Goal: Information Seeking & Learning: Learn about a topic

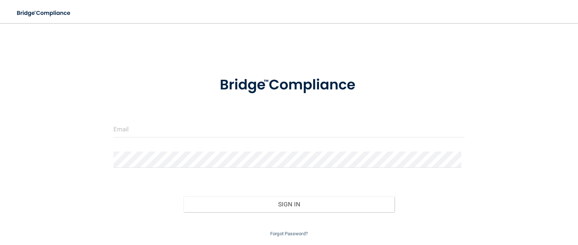
click at [207, 138] on div at bounding box center [289, 132] width 362 height 22
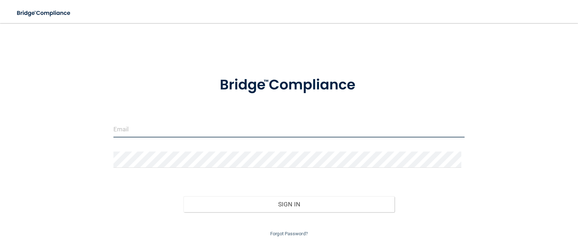
click at [211, 127] on input "email" at bounding box center [289, 129] width 352 height 16
type input "[EMAIL_ADDRESS][DOMAIN_NAME]"
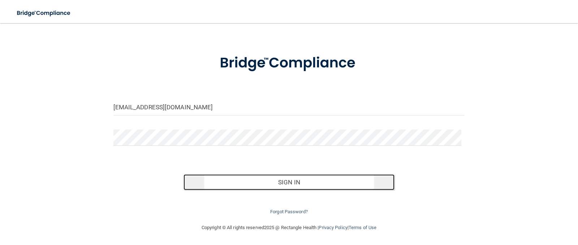
click at [307, 181] on button "Sign In" at bounding box center [289, 183] width 211 height 16
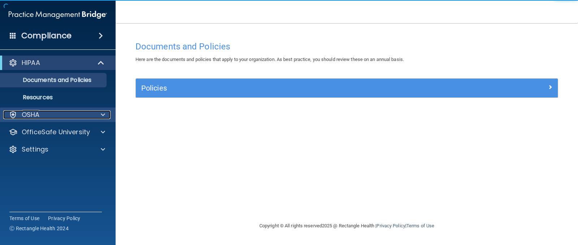
click at [43, 117] on div "OSHA" at bounding box center [48, 115] width 90 height 9
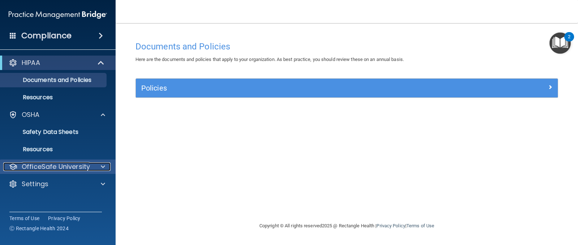
click at [43, 163] on p "OfficeSafe University" at bounding box center [56, 167] width 68 height 9
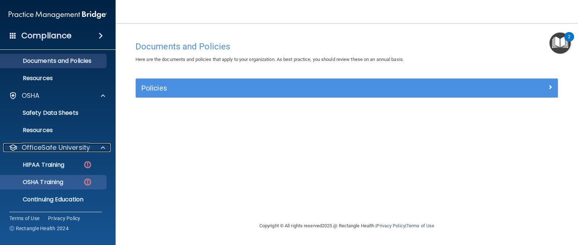
scroll to position [37, 0]
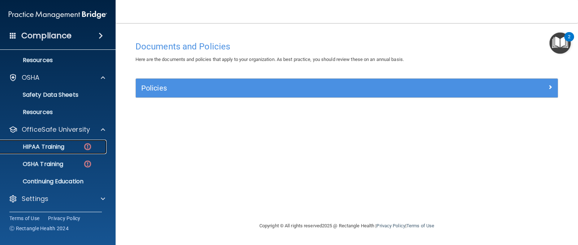
click at [55, 148] on p "HIPAA Training" at bounding box center [35, 146] width 60 height 7
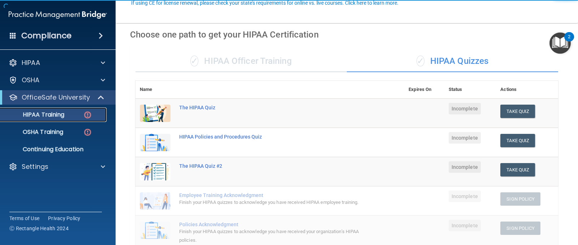
scroll to position [72, 0]
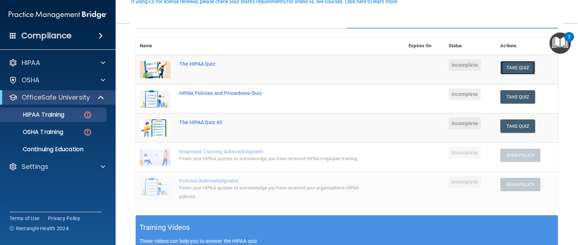
click at [513, 70] on button "Take Quiz" at bounding box center [517, 67] width 35 height 13
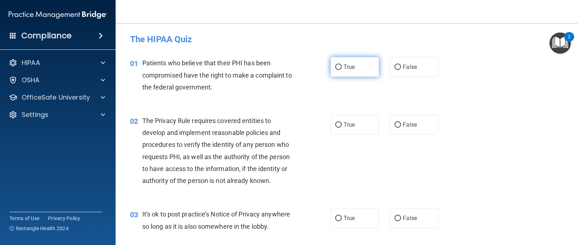
click at [336, 65] on input "True" at bounding box center [338, 67] width 7 height 5
radio input "true"
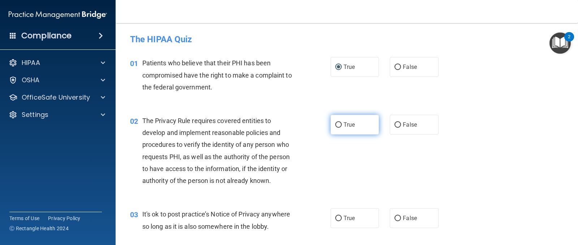
click at [347, 119] on label "True" at bounding box center [355, 125] width 48 height 20
click at [342, 122] on input "True" at bounding box center [338, 124] width 7 height 5
radio input "true"
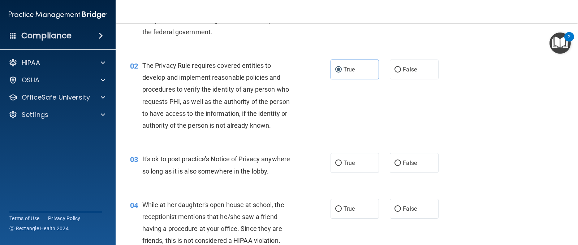
scroll to position [72, 0]
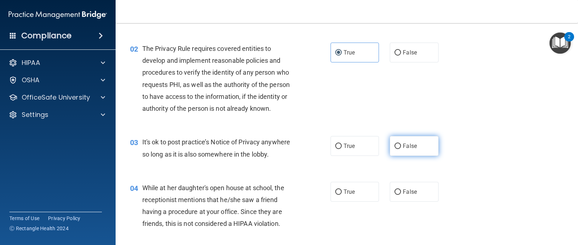
click at [400, 142] on label "False" at bounding box center [414, 146] width 48 height 20
click at [400, 144] on input "False" at bounding box center [398, 146] width 7 height 5
radio input "true"
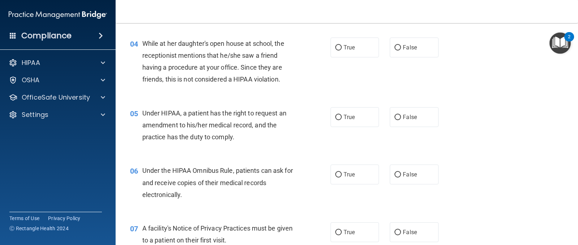
scroll to position [230, 0]
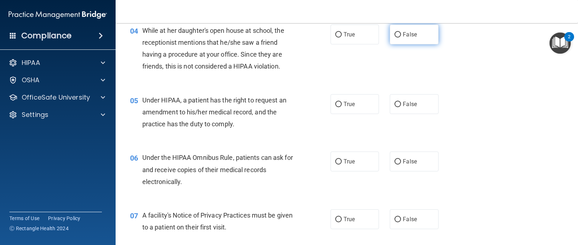
click at [395, 34] on input "False" at bounding box center [398, 34] width 7 height 5
radio input "true"
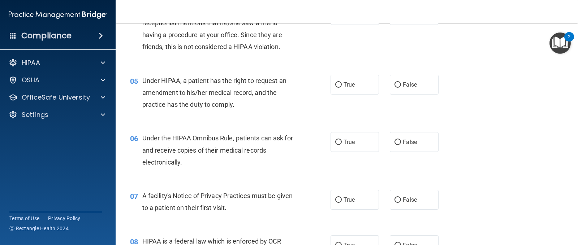
scroll to position [266, 0]
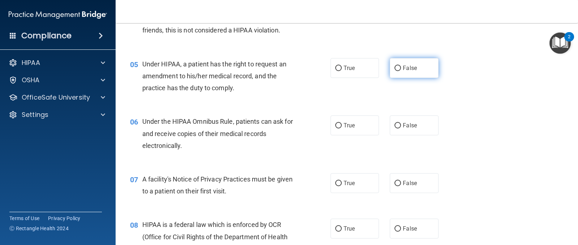
click at [395, 66] on input "False" at bounding box center [398, 68] width 7 height 5
radio input "true"
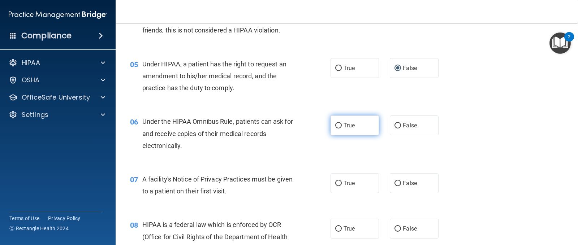
click at [344, 128] on span "True" at bounding box center [349, 125] width 11 height 7
click at [342, 128] on input "True" at bounding box center [338, 125] width 7 height 5
radio input "true"
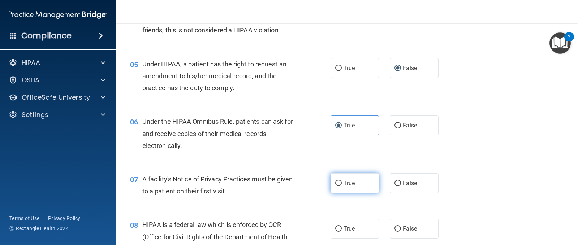
click at [335, 182] on input "True" at bounding box center [338, 183] width 7 height 5
radio input "true"
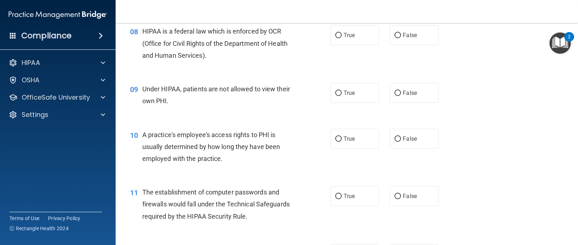
scroll to position [447, 0]
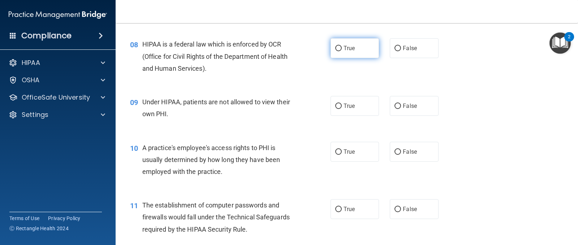
click at [345, 48] on span "True" at bounding box center [349, 48] width 11 height 7
click at [342, 48] on input "True" at bounding box center [338, 48] width 7 height 5
radio input "true"
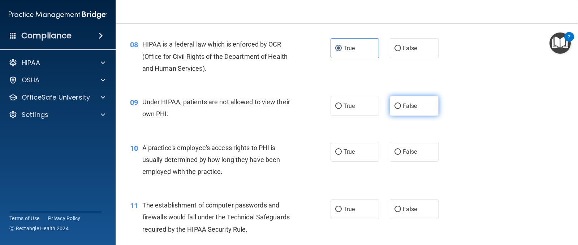
click at [395, 108] on input "False" at bounding box center [398, 106] width 7 height 5
radio input "true"
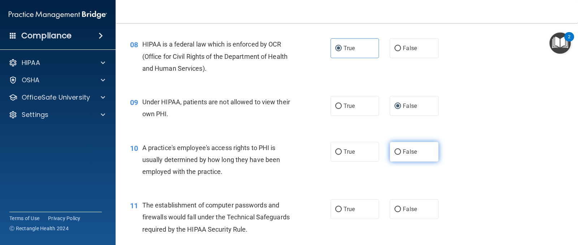
click at [407, 149] on span "False" at bounding box center [410, 152] width 14 height 7
click at [401, 150] on input "False" at bounding box center [398, 152] width 7 height 5
radio input "true"
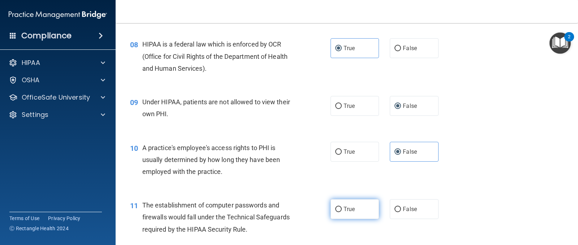
click at [348, 207] on span "True" at bounding box center [349, 209] width 11 height 7
click at [342, 207] on input "True" at bounding box center [338, 209] width 7 height 5
radio input "true"
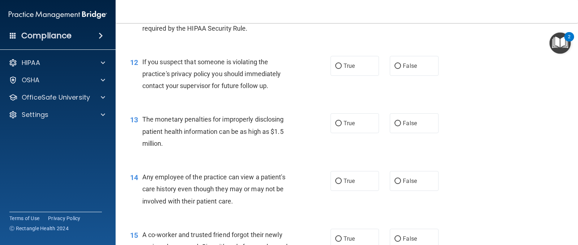
scroll to position [679, 0]
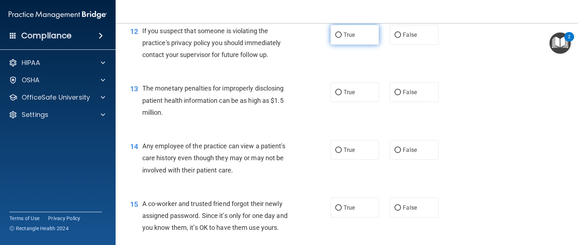
click at [351, 39] on label "True" at bounding box center [355, 35] width 48 height 20
click at [342, 38] on input "True" at bounding box center [338, 35] width 7 height 5
radio input "true"
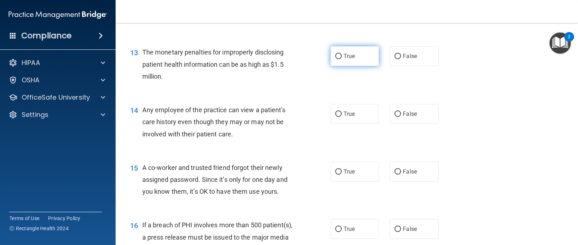
click at [335, 62] on label "True" at bounding box center [355, 56] width 48 height 20
click at [335, 59] on input "True" at bounding box center [338, 56] width 7 height 5
radio input "true"
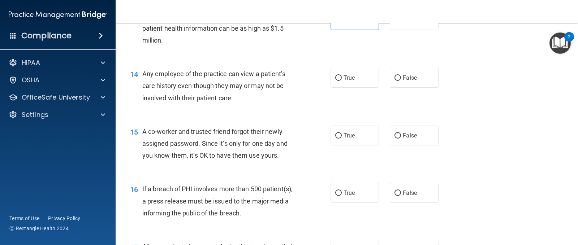
click at [439, 74] on div "True False" at bounding box center [389, 78] width 117 height 20
click at [427, 75] on label "False" at bounding box center [414, 78] width 48 height 20
click at [401, 76] on input "False" at bounding box center [398, 78] width 7 height 5
radio input "true"
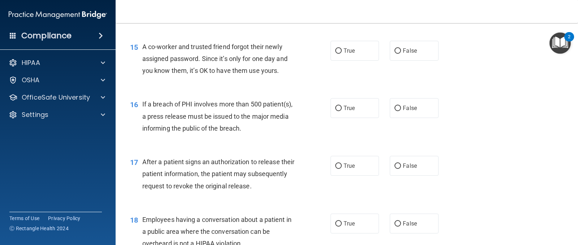
scroll to position [824, 0]
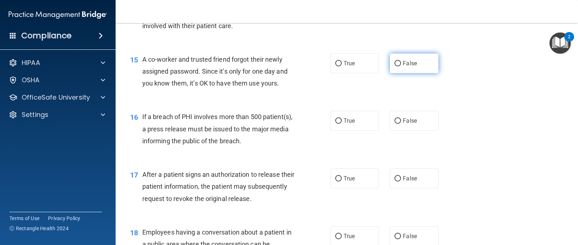
click at [424, 65] on label "False" at bounding box center [414, 63] width 48 height 20
click at [401, 65] on input "False" at bounding box center [398, 63] width 7 height 5
radio input "true"
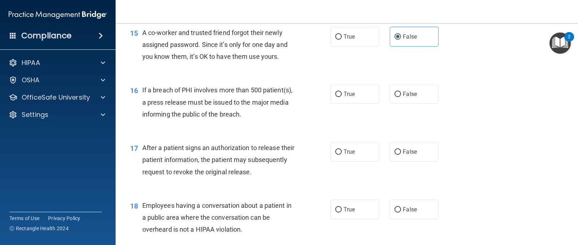
scroll to position [896, 0]
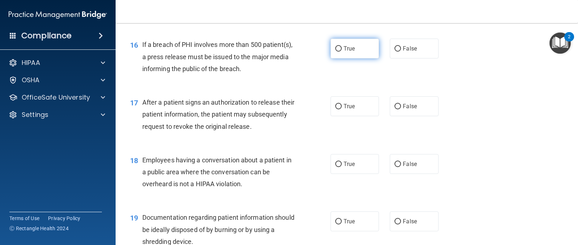
click at [340, 46] on label "True" at bounding box center [355, 49] width 48 height 20
click at [340, 46] on input "True" at bounding box center [338, 48] width 7 height 5
radio input "true"
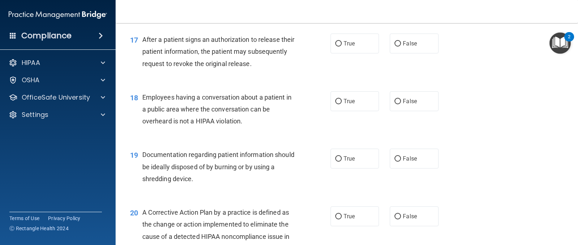
scroll to position [968, 0]
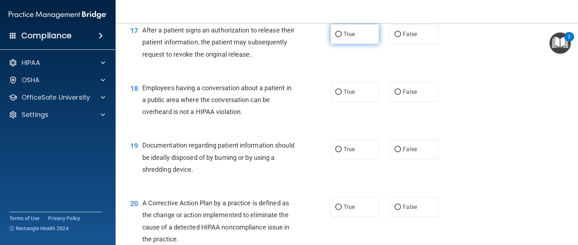
click at [347, 35] on span "True" at bounding box center [349, 34] width 11 height 7
click at [342, 35] on input "True" at bounding box center [338, 34] width 7 height 5
radio input "true"
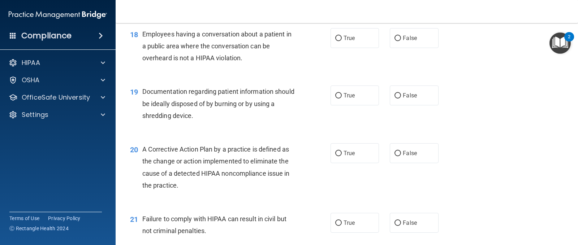
scroll to position [1004, 0]
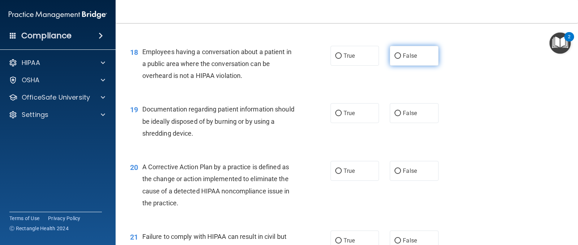
click at [391, 59] on label "False" at bounding box center [414, 56] width 48 height 20
click at [395, 59] on input "False" at bounding box center [398, 55] width 7 height 5
radio input "true"
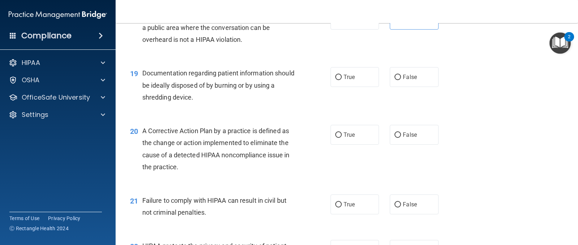
scroll to position [1076, 0]
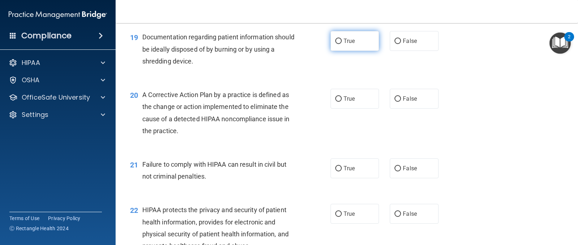
click at [339, 43] on input "True" at bounding box center [338, 41] width 7 height 5
radio input "true"
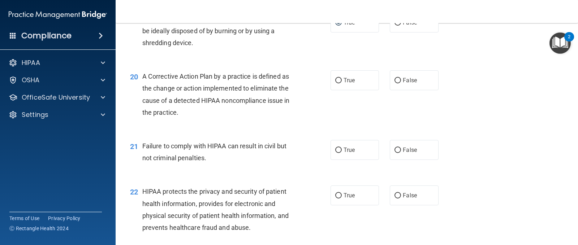
scroll to position [1113, 0]
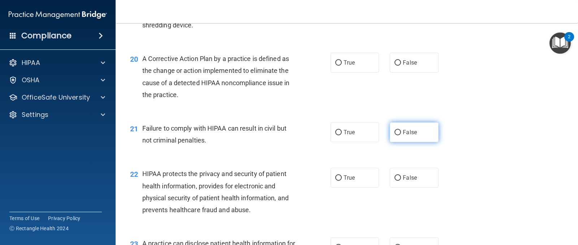
click at [403, 141] on label "False" at bounding box center [414, 132] width 48 height 20
click at [401, 136] on input "False" at bounding box center [398, 132] width 7 height 5
radio input "true"
drag, startPoint x: 275, startPoint y: 112, endPoint x: 258, endPoint y: 112, distance: 17.0
click at [258, 112] on div "20 A Corrective Action Plan by a practice is defined as the change or action im…" at bounding box center [347, 79] width 444 height 70
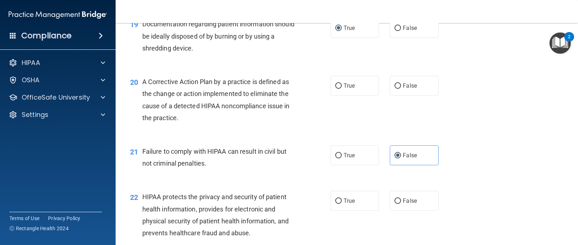
scroll to position [1076, 0]
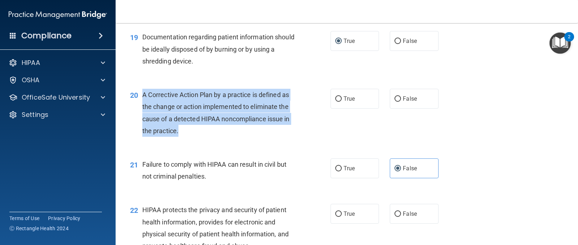
drag, startPoint x: 178, startPoint y: 132, endPoint x: 144, endPoint y: 95, distance: 49.8
click at [144, 95] on span "A Corrective Action Plan by a practice is defined as the change or action imple…" at bounding box center [215, 113] width 147 height 44
copy span "A Corrective Action Plan by a practice is defined as the change or action imple…"
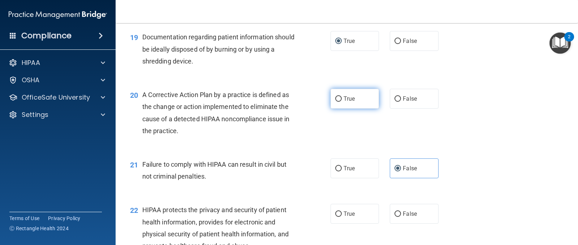
click at [353, 103] on label "True" at bounding box center [355, 99] width 48 height 20
click at [342, 102] on input "True" at bounding box center [338, 98] width 7 height 5
radio input "true"
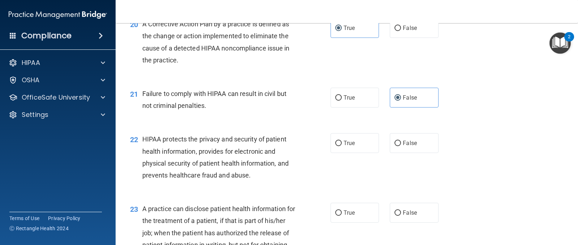
scroll to position [1149, 0]
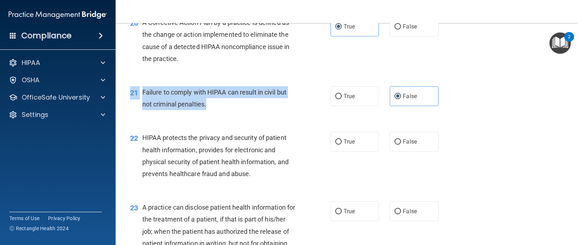
drag, startPoint x: 206, startPoint y: 104, endPoint x: 135, endPoint y: 85, distance: 74.1
click at [135, 85] on div "21 Failure to comply with HIPAA can result in civil but not criminal penalties.…" at bounding box center [347, 100] width 444 height 46
click at [141, 87] on div "21" at bounding box center [134, 92] width 18 height 13
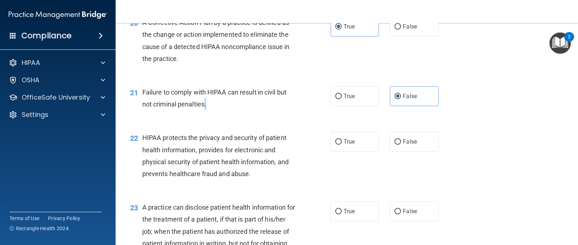
drag, startPoint x: 210, startPoint y: 102, endPoint x: 205, endPoint y: 104, distance: 5.7
click at [205, 104] on div "Failure to comply with HIPAA can result in civil but not criminal penalties." at bounding box center [221, 98] width 159 height 24
click at [206, 104] on span "Failure to comply with HIPAA can result in civil but not criminal penalties." at bounding box center [214, 99] width 144 height 20
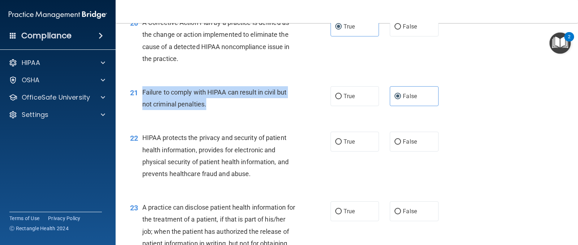
drag, startPoint x: 206, startPoint y: 104, endPoint x: 157, endPoint y: 91, distance: 50.5
click at [157, 91] on span "Failure to comply with HIPAA can result in civil but not criminal penalties." at bounding box center [214, 99] width 144 height 20
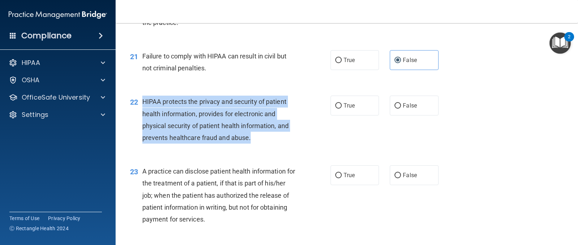
drag, startPoint x: 253, startPoint y: 138, endPoint x: 143, endPoint y: 103, distance: 115.2
click at [143, 103] on div "HIPAA protects the privacy and security of patient health information, provides…" at bounding box center [221, 120] width 159 height 48
copy span "HIPAA protects the privacy and security of patient health information, provides…"
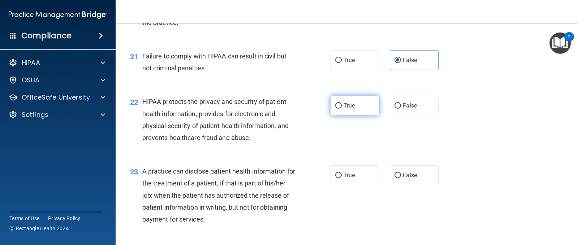
click at [352, 107] on span "True" at bounding box center [349, 105] width 11 height 7
click at [342, 107] on input "True" at bounding box center [338, 105] width 7 height 5
radio input "true"
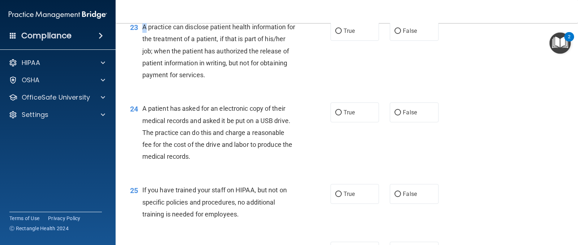
scroll to position [1329, 0]
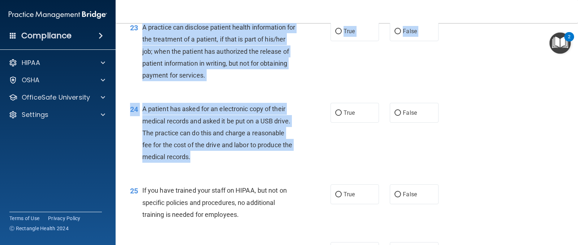
drag, startPoint x: 143, startPoint y: 28, endPoint x: 272, endPoint y: 156, distance: 181.4
click at [272, 156] on div "A patient has asked for an electronic copy of their medical records and asked i…" at bounding box center [221, 133] width 159 height 60
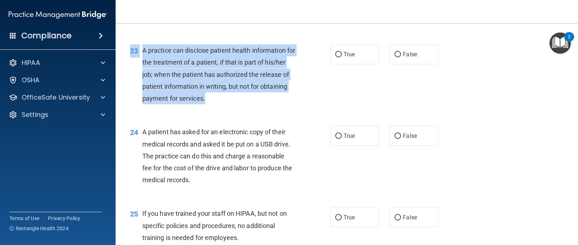
scroll to position [1293, 0]
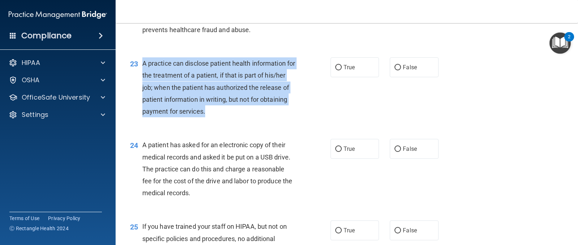
drag, startPoint x: 236, startPoint y: 74, endPoint x: 143, endPoint y: 65, distance: 93.7
click at [143, 65] on div "A practice can disclose patient health information for the treatment of a patie…" at bounding box center [221, 87] width 159 height 60
copy span "A practice can disclose patient health information for the treatment of a patie…"
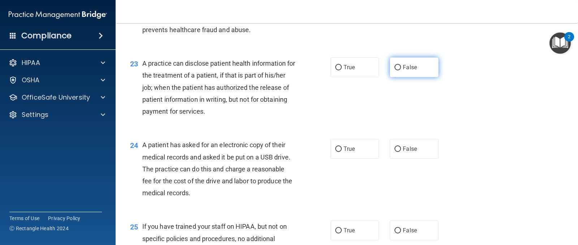
click at [390, 64] on label "False" at bounding box center [414, 67] width 48 height 20
click at [395, 65] on input "False" at bounding box center [398, 67] width 7 height 5
radio input "true"
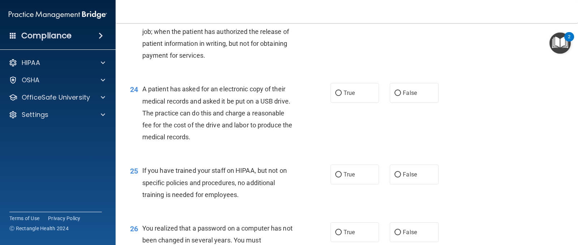
scroll to position [1365, 0]
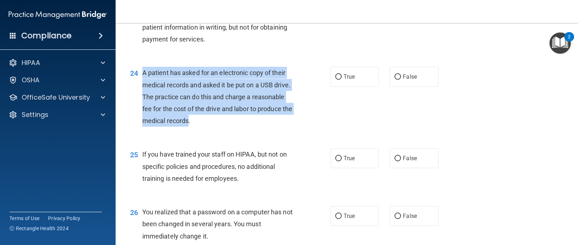
drag, startPoint x: 141, startPoint y: 70, endPoint x: 199, endPoint y: 122, distance: 77.8
click at [199, 122] on div "24 A patient has asked for an electronic copy of their medical records and aske…" at bounding box center [230, 99] width 222 height 64
copy div "A patient has asked for an electronic copy of their medical records and asked i…"
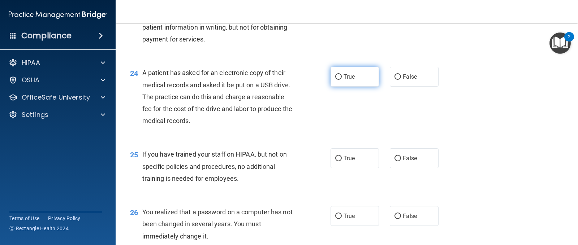
drag, startPoint x: 342, startPoint y: 95, endPoint x: 342, endPoint y: 82, distance: 12.6
click at [342, 93] on div "24 A patient has asked for an electronic copy of their medical records and aske…" at bounding box center [347, 99] width 444 height 82
click at [342, 82] on label "True" at bounding box center [355, 77] width 48 height 20
click at [342, 80] on input "True" at bounding box center [338, 76] width 7 height 5
radio input "true"
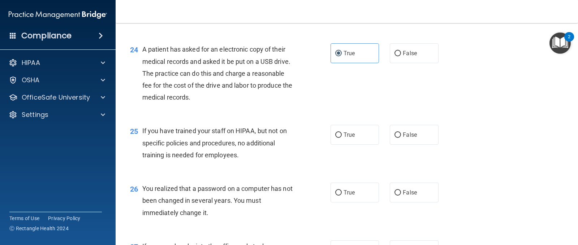
scroll to position [1437, 0]
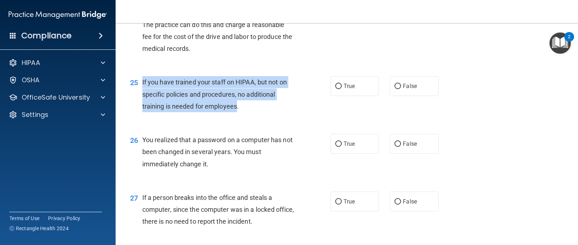
drag, startPoint x: 237, startPoint y: 106, endPoint x: 141, endPoint y: 82, distance: 98.7
click at [141, 82] on div "25 If you have trained your staff on HIPAA, but not on specific policies and pr…" at bounding box center [230, 96] width 222 height 40
copy div "If you have trained your staff on HIPAA, but not on specific policies and proce…"
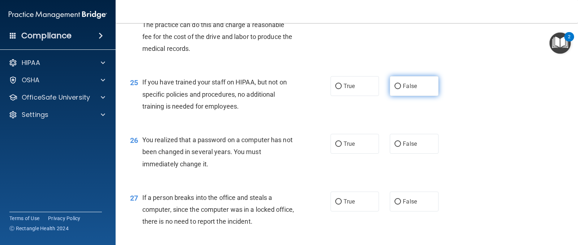
click at [409, 85] on span "False" at bounding box center [410, 86] width 14 height 7
click at [401, 85] on input "False" at bounding box center [398, 86] width 7 height 5
radio input "true"
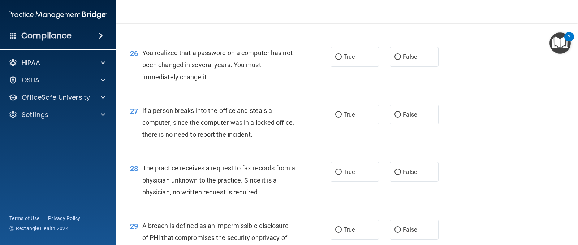
scroll to position [1546, 0]
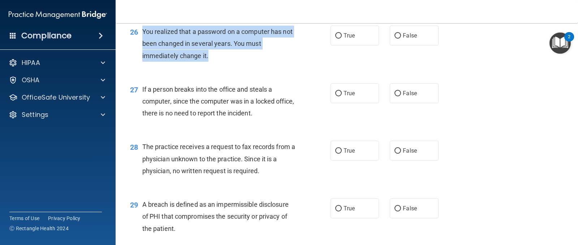
drag, startPoint x: 209, startPoint y: 54, endPoint x: 142, endPoint y: 32, distance: 70.8
click at [142, 32] on div "You realized that a password on a computer has not been changed in several year…" at bounding box center [221, 44] width 159 height 36
copy span "You realized that a password on a computer has not been changed in several year…"
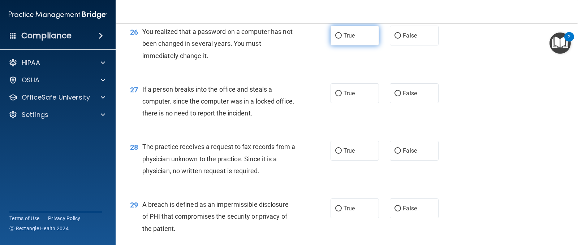
click at [343, 31] on label "True" at bounding box center [355, 36] width 48 height 20
click at [342, 33] on input "True" at bounding box center [338, 35] width 7 height 5
radio input "true"
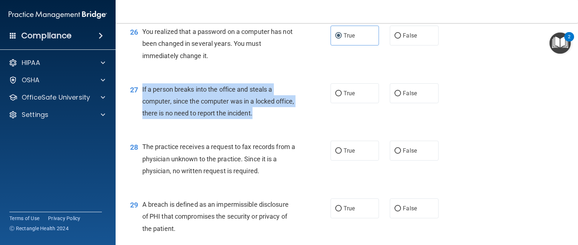
drag, startPoint x: 273, startPoint y: 113, endPoint x: 143, endPoint y: 89, distance: 132.3
click at [143, 89] on span "If a person breaks into the office and steals a computer, since the computer wa…" at bounding box center [218, 101] width 152 height 31
copy span "If a person breaks into the office and steals a computer, since the computer wa…"
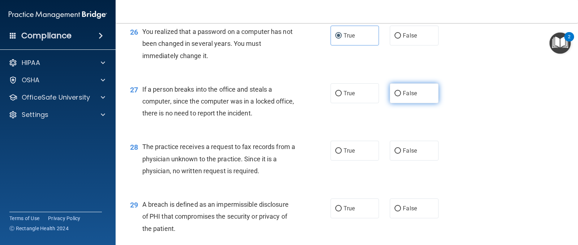
click at [390, 89] on label "False" at bounding box center [414, 93] width 48 height 20
click at [395, 91] on input "False" at bounding box center [398, 93] width 7 height 5
radio input "true"
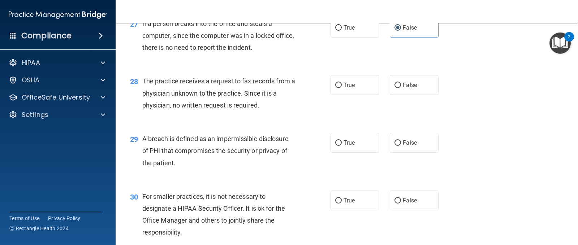
scroll to position [1618, 0]
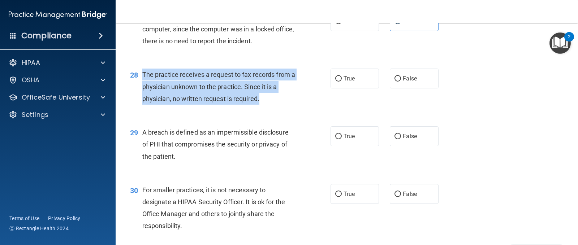
drag, startPoint x: 263, startPoint y: 99, endPoint x: 142, endPoint y: 76, distance: 123.2
click at [142, 76] on div "28 The practice receives a request to fax records from a physician unknown to t…" at bounding box center [230, 89] width 222 height 40
copy div "The practice receives a request to fax records from a physician unknown to the …"
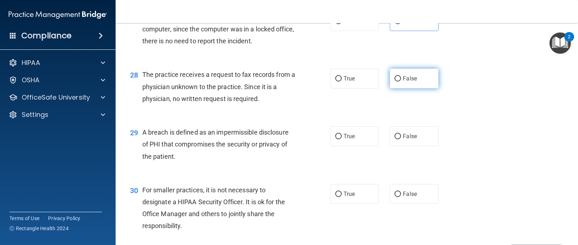
click at [399, 83] on label "False" at bounding box center [414, 79] width 48 height 20
click at [399, 82] on input "False" at bounding box center [398, 78] width 7 height 5
radio input "true"
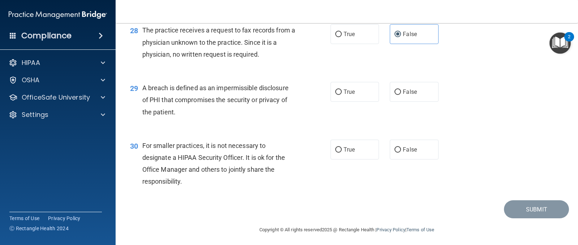
scroll to position [1665, 0]
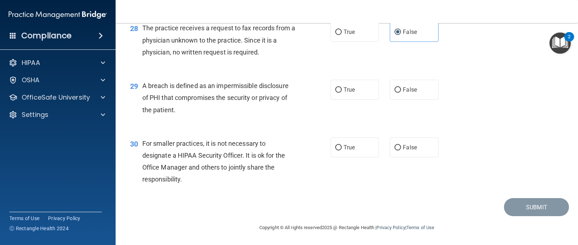
click at [175, 111] on span "A breach is defined as an impermissible disclosure of PHI that compromises the …" at bounding box center [215, 97] width 146 height 31
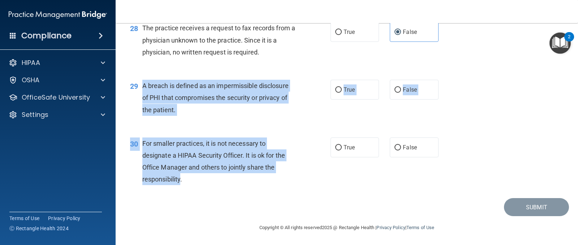
drag, startPoint x: 181, startPoint y: 181, endPoint x: 141, endPoint y: 83, distance: 106.3
copy div "A breach is defined as an impermissible disclosure of PHI that compromises the …"
click at [349, 92] on span "True" at bounding box center [349, 89] width 11 height 7
click at [342, 92] on input "True" at bounding box center [338, 89] width 7 height 5
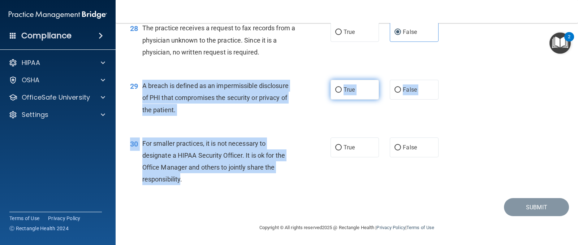
radio input "true"
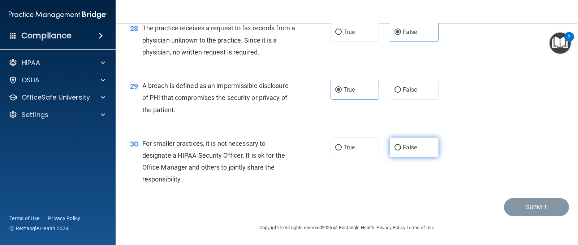
click at [403, 156] on label "False" at bounding box center [414, 148] width 48 height 20
click at [401, 151] on input "False" at bounding box center [398, 147] width 7 height 5
radio input "true"
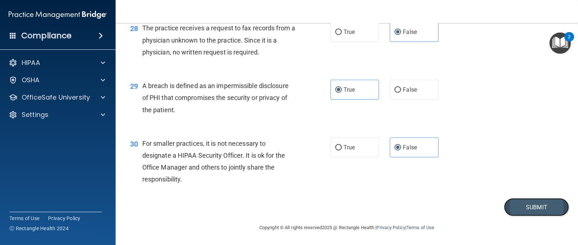
click at [504, 204] on button "Submit" at bounding box center [536, 207] width 65 height 18
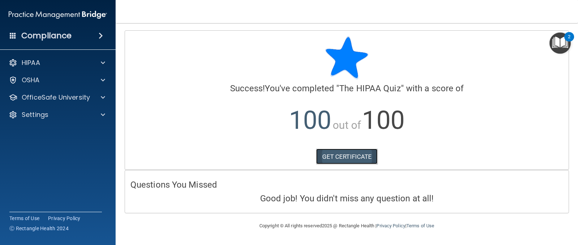
click at [355, 155] on link "GET CERTIFICATE" at bounding box center [347, 157] width 62 height 16
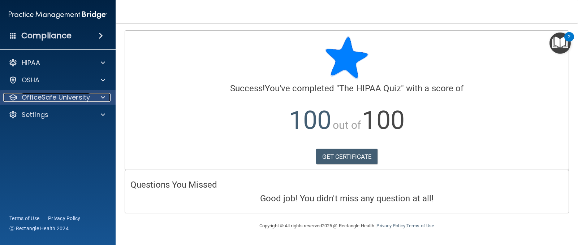
click at [77, 100] on p "OfficeSafe University" at bounding box center [56, 97] width 68 height 9
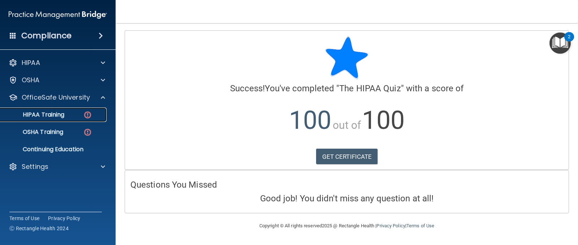
click at [64, 112] on p "HIPAA Training" at bounding box center [35, 114] width 60 height 7
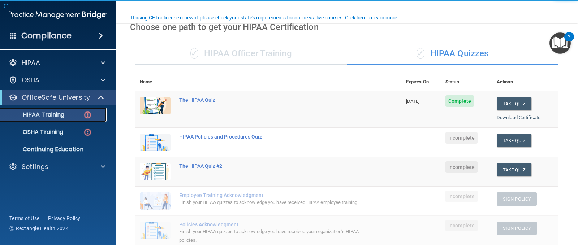
scroll to position [72, 0]
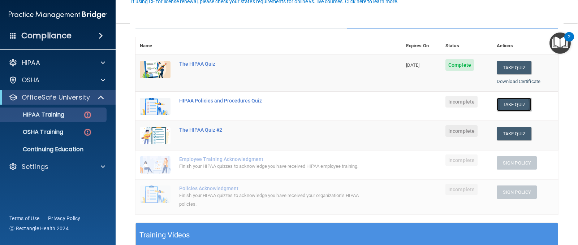
click at [509, 108] on button "Take Quiz" at bounding box center [514, 104] width 35 height 13
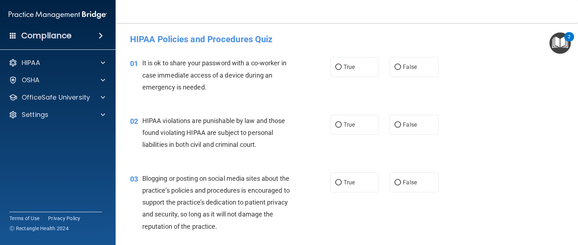
click at [142, 63] on div "01 It is ok to share your password with a co-worker in case immediate access of…" at bounding box center [230, 77] width 222 height 40
drag, startPoint x: 217, startPoint y: 88, endPoint x: 200, endPoint y: 85, distance: 17.2
click at [201, 86] on div "It is ok to share your password with a co-worker in case immediate access of a …" at bounding box center [221, 75] width 159 height 36
click at [208, 87] on div "It is ok to share your password with a co-worker in case immediate access of a …" at bounding box center [221, 75] width 159 height 36
click at [146, 63] on span "It is ok to share your password with a co-worker in case immediate access of a …" at bounding box center [214, 74] width 144 height 31
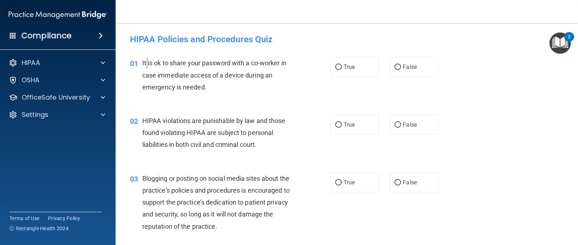
click at [146, 63] on span "It is ok to share your password with a co-worker in case immediate access of a …" at bounding box center [214, 74] width 144 height 31
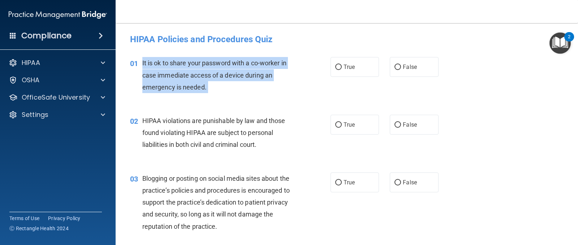
click at [146, 63] on span "It is ok to share your password with a co-worker in case immediate access of a …" at bounding box center [214, 74] width 144 height 31
click at [323, 73] on div "01 It is ok to share your password with a co-worker in case immediate access of…" at bounding box center [230, 77] width 222 height 40
click at [314, 82] on div "01 It is ok to share your password with a co-worker in case immediate access of…" at bounding box center [230, 77] width 222 height 40
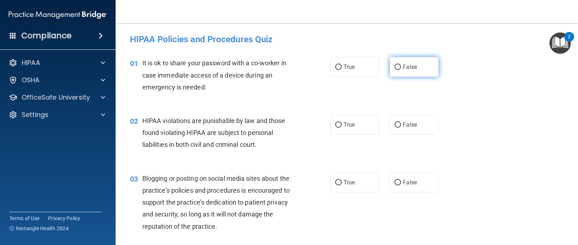
click at [412, 72] on label "False" at bounding box center [414, 67] width 48 height 20
click at [401, 70] on input "False" at bounding box center [398, 67] width 7 height 5
radio input "true"
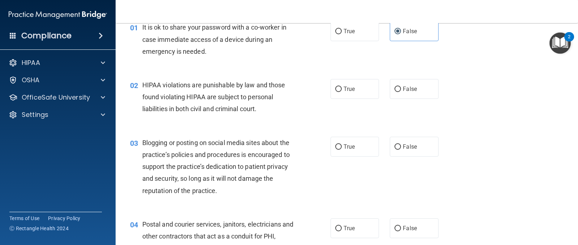
scroll to position [36, 0]
click at [340, 90] on label "True" at bounding box center [355, 89] width 48 height 20
click at [340, 90] on input "True" at bounding box center [338, 88] width 7 height 5
radio input "true"
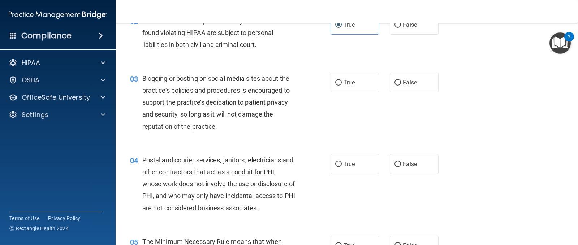
scroll to position [108, 0]
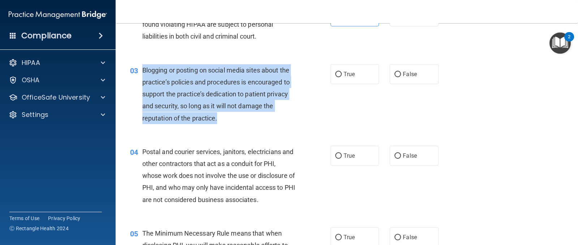
drag, startPoint x: 217, startPoint y: 118, endPoint x: 137, endPoint y: 70, distance: 93.5
click at [137, 70] on div "03 Blogging or posting on social media sites about the practice’s policies and …" at bounding box center [230, 96] width 222 height 64
copy div "Blogging or posting on social media sites about the practice’s policies and pro…"
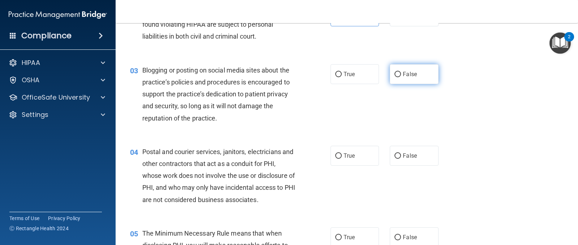
click at [390, 81] on label "False" at bounding box center [414, 74] width 48 height 20
click at [395, 77] on input "False" at bounding box center [398, 74] width 7 height 5
radio input "true"
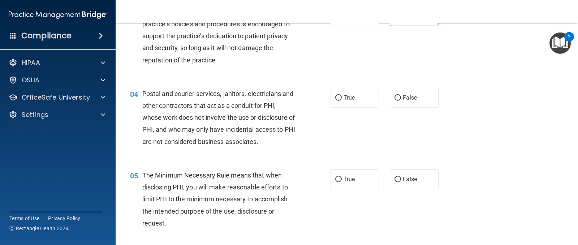
scroll to position [181, 0]
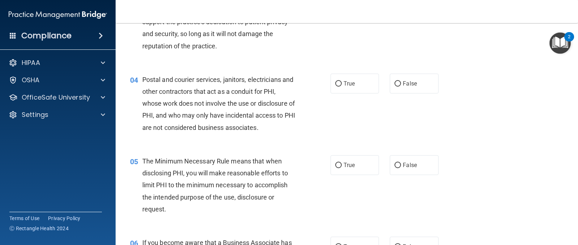
click at [272, 130] on div "Postal and courier services, janitors, electricians and other contractors that …" at bounding box center [221, 104] width 159 height 60
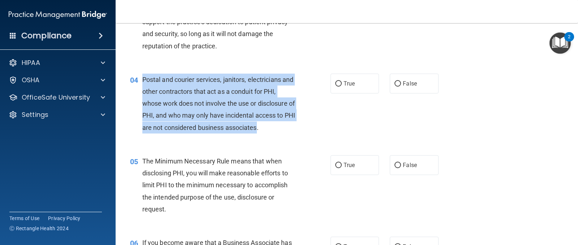
drag, startPoint x: 271, startPoint y: 129, endPoint x: 142, endPoint y: 82, distance: 137.5
click at [142, 82] on div "04 Postal and courier services, janitors, electricians and other contractors th…" at bounding box center [230, 106] width 222 height 64
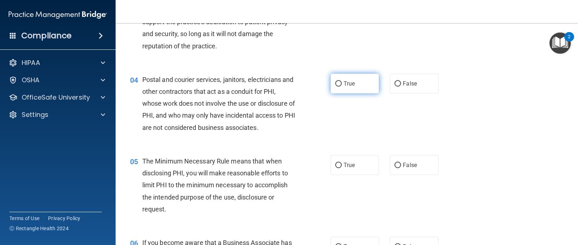
click at [356, 90] on label "True" at bounding box center [355, 84] width 48 height 20
click at [342, 87] on input "True" at bounding box center [338, 83] width 7 height 5
radio input "true"
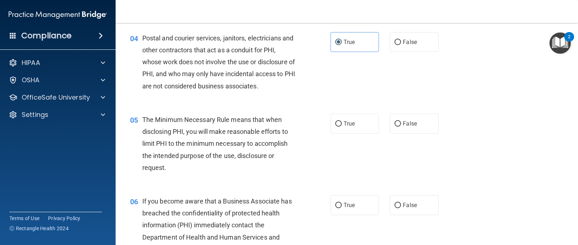
scroll to position [289, 0]
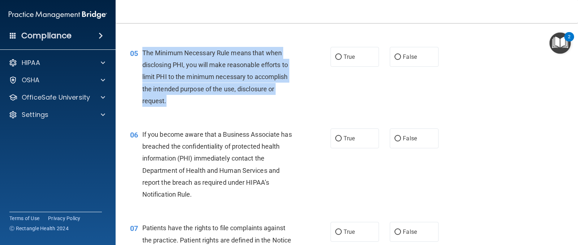
drag, startPoint x: 174, startPoint y: 100, endPoint x: 142, endPoint y: 52, distance: 58.1
click at [142, 52] on div "05 The Minimum Necessary Rule means that when disclosing PHI, you will make rea…" at bounding box center [230, 79] width 222 height 64
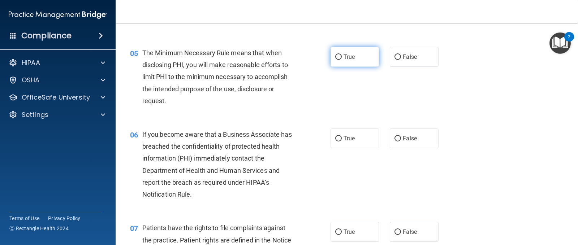
click at [345, 63] on label "True" at bounding box center [355, 57] width 48 height 20
click at [342, 60] on input "True" at bounding box center [338, 57] width 7 height 5
radio input "true"
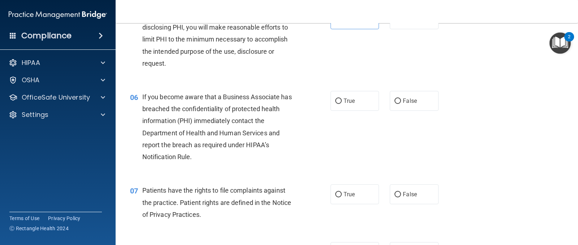
scroll to position [361, 0]
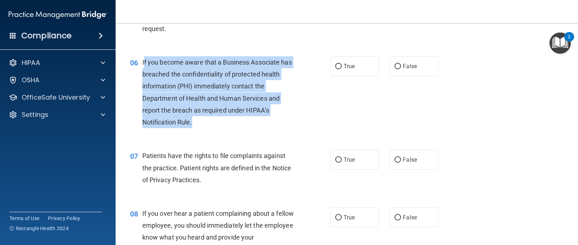
drag, startPoint x: 194, startPoint y: 119, endPoint x: 143, endPoint y: 63, distance: 75.2
click at [143, 63] on div "If you become aware that a Business Associate has breached the confidentiality …" at bounding box center [221, 92] width 159 height 72
click at [160, 70] on div "If you become aware that a Business Associate has breached the confidentiality …" at bounding box center [221, 92] width 159 height 72
drag, startPoint x: 196, startPoint y: 122, endPoint x: 140, endPoint y: 68, distance: 78.4
click at [140, 68] on div "06 If you become aware that a Business Associate has breached the confidentiali…" at bounding box center [230, 94] width 222 height 76
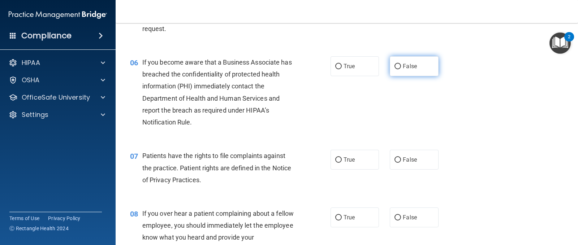
click at [391, 73] on label "False" at bounding box center [414, 66] width 48 height 20
click at [395, 69] on input "False" at bounding box center [398, 66] width 7 height 5
radio input "true"
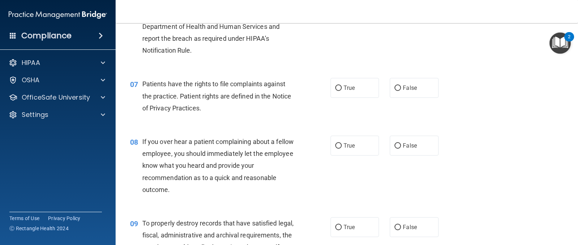
scroll to position [434, 0]
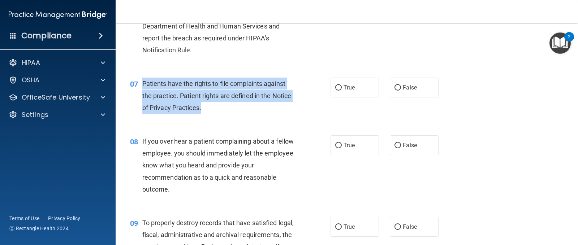
drag, startPoint x: 208, startPoint y: 109, endPoint x: 143, endPoint y: 83, distance: 69.5
click at [143, 83] on div "Patients have the rights to file complaints against the practice. Patient right…" at bounding box center [221, 96] width 159 height 36
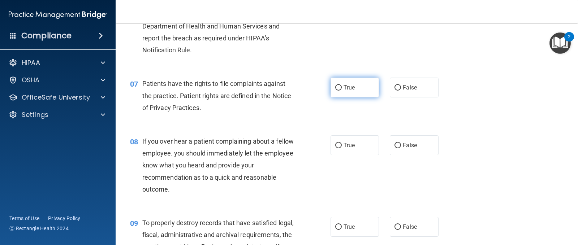
click at [354, 92] on label "True" at bounding box center [355, 88] width 48 height 20
click at [342, 91] on input "True" at bounding box center [338, 87] width 7 height 5
radio input "true"
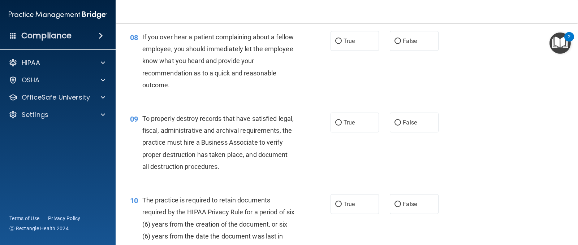
scroll to position [542, 0]
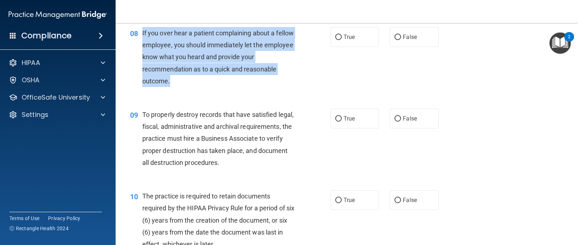
drag, startPoint x: 172, startPoint y: 81, endPoint x: 142, endPoint y: 32, distance: 57.8
click at [142, 32] on div "08 If you over hear a patient complaining about a fellow employee, you should i…" at bounding box center [230, 59] width 222 height 64
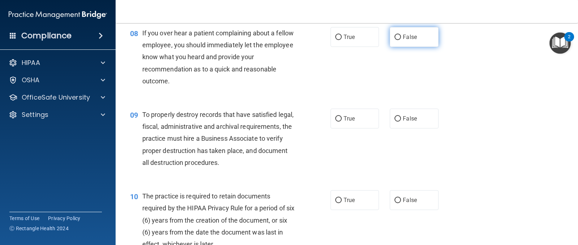
click at [414, 39] on label "False" at bounding box center [414, 37] width 48 height 20
click at [401, 39] on input "False" at bounding box center [398, 37] width 7 height 5
radio input "true"
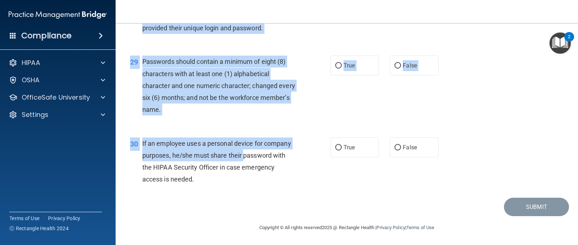
scroll to position [1833, 0]
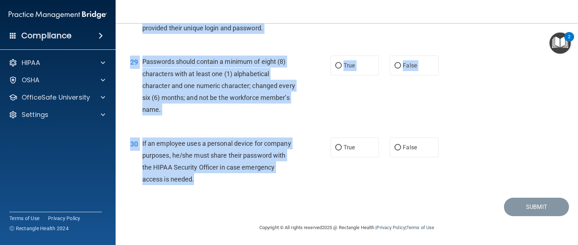
drag, startPoint x: 143, startPoint y: 41, endPoint x: 227, endPoint y: 180, distance: 162.4
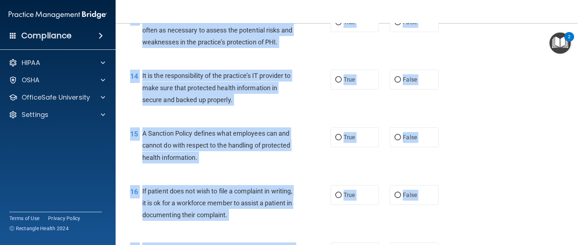
click at [314, 117] on div "14 It is the responsibility of the practice’s IT provider to make sure that pro…" at bounding box center [347, 90] width 444 height 58
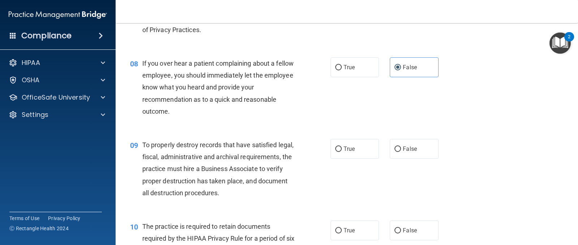
scroll to position [542, 0]
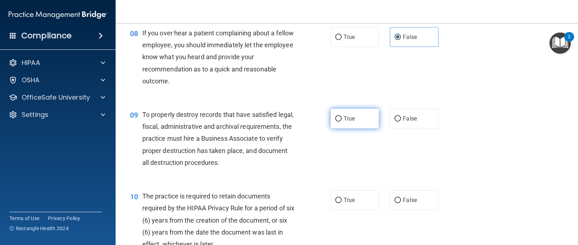
click at [335, 117] on input "True" at bounding box center [338, 118] width 7 height 5
radio input "true"
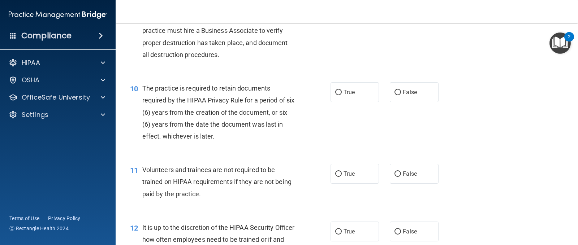
scroll to position [650, 0]
click at [344, 96] on label "True" at bounding box center [355, 92] width 48 height 20
click at [342, 95] on input "True" at bounding box center [338, 92] width 7 height 5
radio input "true"
click at [409, 171] on span "False" at bounding box center [410, 173] width 14 height 7
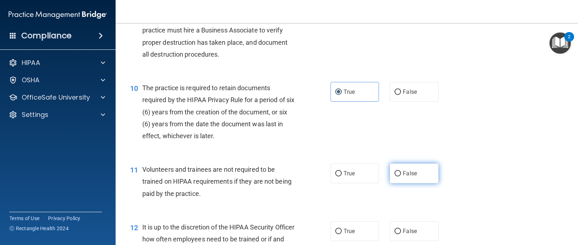
click at [401, 171] on input "False" at bounding box center [398, 173] width 7 height 5
radio input "true"
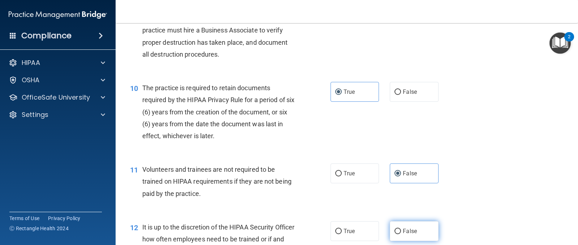
click at [417, 223] on label "False" at bounding box center [414, 232] width 48 height 20
click at [401, 229] on input "False" at bounding box center [398, 231] width 7 height 5
radio input "true"
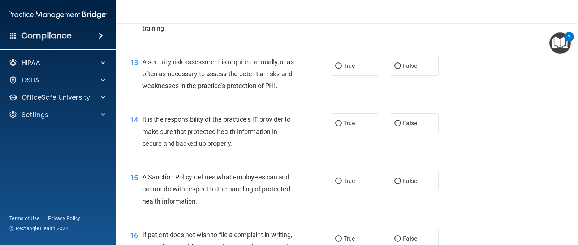
scroll to position [903, 0]
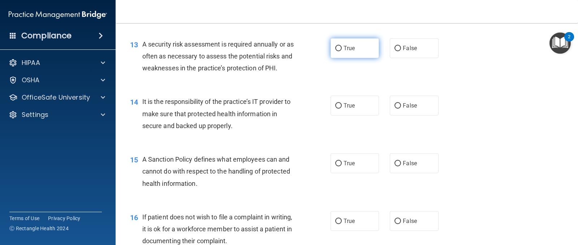
click at [336, 42] on label "True" at bounding box center [355, 48] width 48 height 20
click at [336, 46] on input "True" at bounding box center [338, 48] width 7 height 5
radio input "true"
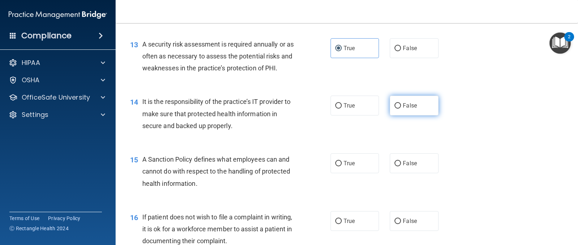
click at [403, 103] on span "False" at bounding box center [410, 105] width 14 height 7
click at [401, 103] on input "False" at bounding box center [398, 105] width 7 height 5
radio input "true"
click at [411, 167] on label "False" at bounding box center [414, 164] width 48 height 20
click at [401, 167] on input "False" at bounding box center [398, 163] width 7 height 5
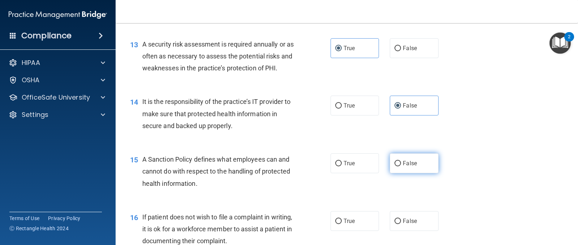
radio input "true"
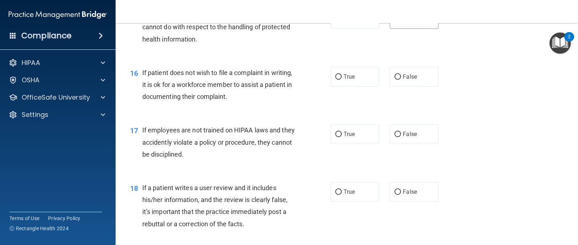
scroll to position [1084, 0]
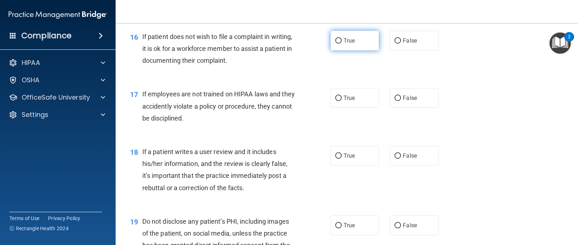
click at [336, 36] on label "True" at bounding box center [355, 41] width 48 height 20
click at [336, 38] on input "True" at bounding box center [338, 40] width 7 height 5
radio input "true"
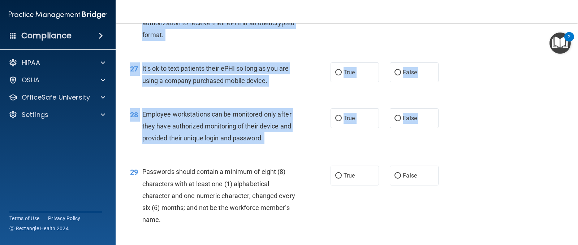
scroll to position [1833, 0]
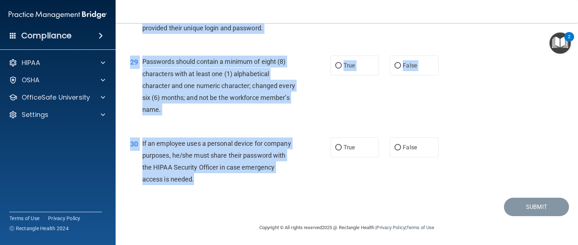
drag, startPoint x: 142, startPoint y: 62, endPoint x: 248, endPoint y: 187, distance: 163.4
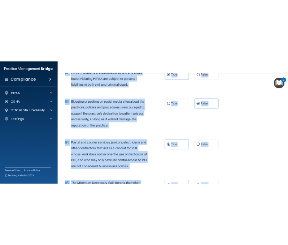
scroll to position [0, 0]
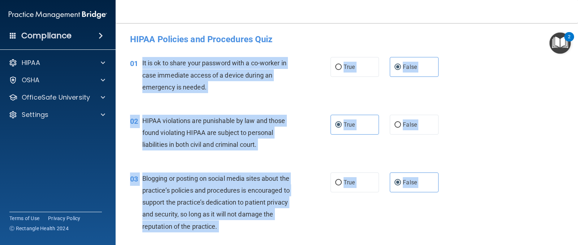
click at [378, 111] on div "02 HIPAA violations are punishable by law and those found violating HIPAA are s…" at bounding box center [347, 135] width 444 height 58
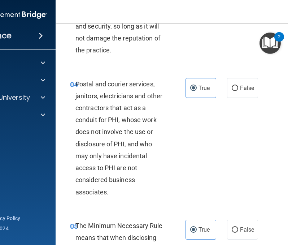
scroll to position [289, 0]
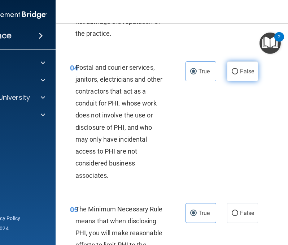
click at [227, 81] on label "False" at bounding box center [242, 71] width 31 height 20
click at [232, 74] on input "False" at bounding box center [235, 71] width 7 height 5
radio input "true"
radio input "false"
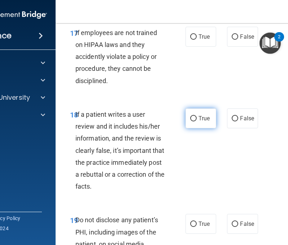
scroll to position [1662, 0]
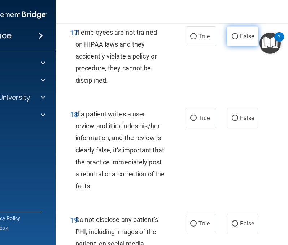
click at [237, 46] on label "False" at bounding box center [242, 36] width 31 height 20
click at [237, 39] on input "False" at bounding box center [235, 36] width 7 height 5
radio input "true"
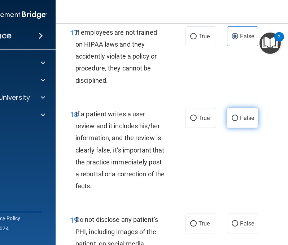
click at [234, 128] on label "False" at bounding box center [242, 118] width 31 height 20
click at [234, 121] on input "False" at bounding box center [235, 118] width 7 height 5
radio input "true"
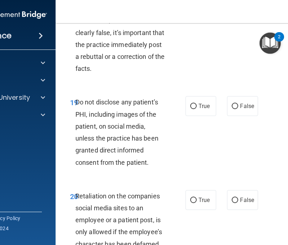
scroll to position [1807, 0]
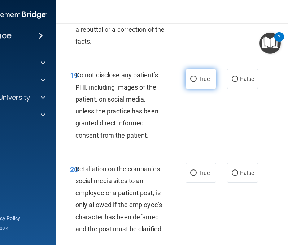
click at [199, 89] on label "True" at bounding box center [201, 79] width 31 height 20
click at [197, 82] on input "True" at bounding box center [193, 79] width 7 height 5
radio input "true"
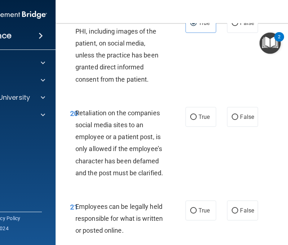
scroll to position [1879, 0]
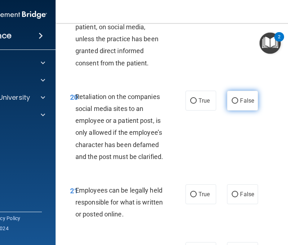
click at [240, 111] on label "False" at bounding box center [242, 101] width 31 height 20
click at [238, 104] on input "False" at bounding box center [235, 100] width 7 height 5
radio input "true"
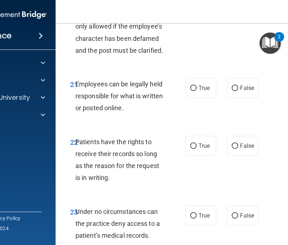
scroll to position [1987, 0]
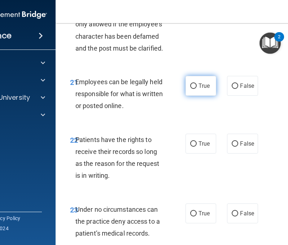
click at [198, 96] on label "True" at bounding box center [201, 86] width 31 height 20
click at [197, 89] on input "True" at bounding box center [193, 85] width 7 height 5
radio input "true"
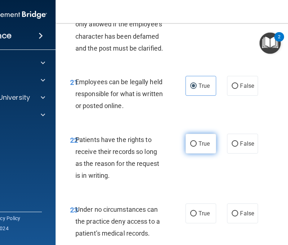
click at [202, 147] on span "True" at bounding box center [204, 143] width 11 height 7
click at [197, 147] on input "True" at bounding box center [193, 143] width 7 height 5
radio input "true"
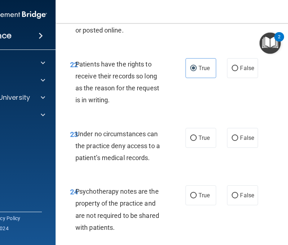
scroll to position [2132, 0]
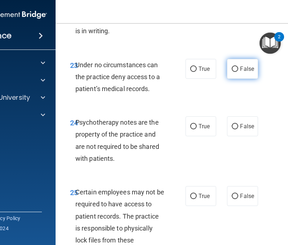
click at [241, 79] on label "False" at bounding box center [242, 69] width 31 height 20
click at [238, 72] on input "False" at bounding box center [235, 68] width 7 height 5
radio input "true"
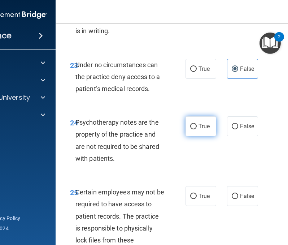
click at [194, 129] on input "True" at bounding box center [193, 126] width 7 height 5
radio input "true"
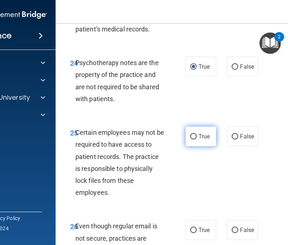
scroll to position [2204, 0]
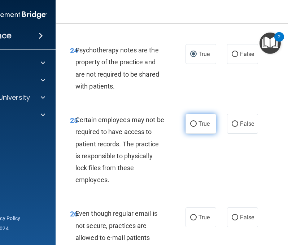
click at [195, 134] on label "True" at bounding box center [201, 124] width 31 height 20
click at [195, 127] on input "True" at bounding box center [193, 123] width 7 height 5
radio input "true"
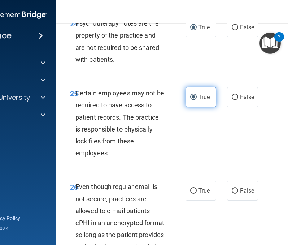
scroll to position [2313, 0]
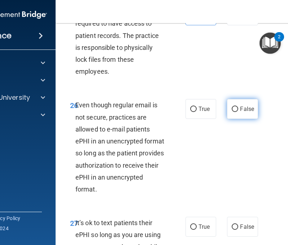
click at [232, 112] on input "False" at bounding box center [235, 109] width 7 height 5
radio input "true"
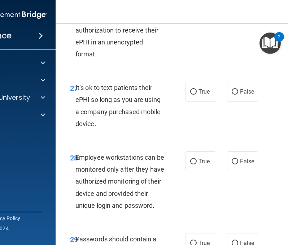
scroll to position [2457, 0]
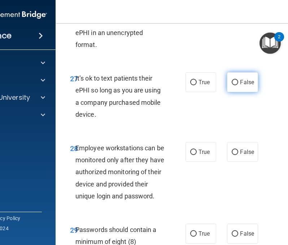
click at [233, 85] on input "False" at bounding box center [235, 82] width 7 height 5
radio input "true"
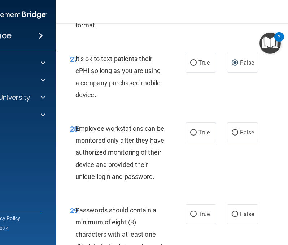
scroll to position [2493, 0]
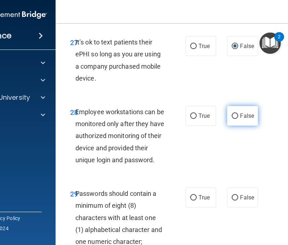
click at [236, 126] on label "False" at bounding box center [242, 116] width 31 height 20
click at [236, 119] on input "False" at bounding box center [235, 115] width 7 height 5
radio input "true"
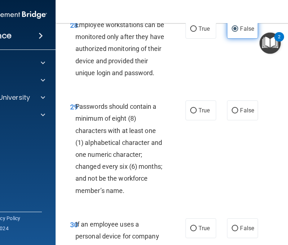
scroll to position [2602, 0]
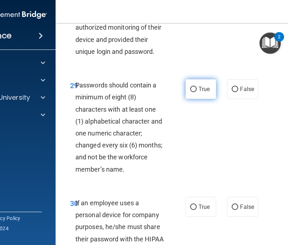
click at [203, 99] on label "True" at bounding box center [201, 89] width 31 height 20
click at [197, 92] on input "True" at bounding box center [193, 89] width 7 height 5
radio input "true"
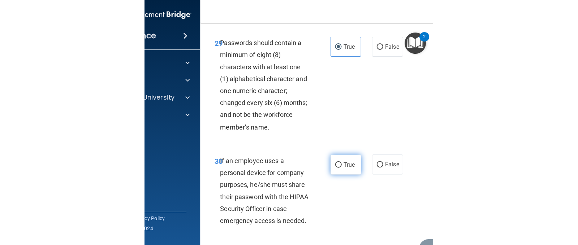
scroll to position [2709, 0]
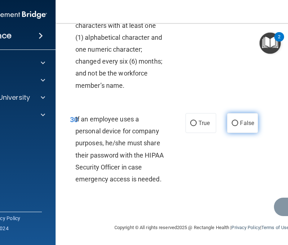
click at [234, 128] on label "False" at bounding box center [242, 123] width 31 height 20
click at [234, 126] on input "False" at bounding box center [235, 123] width 7 height 5
radio input "true"
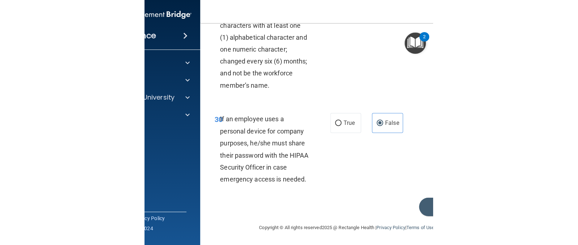
scroll to position [1833, 0]
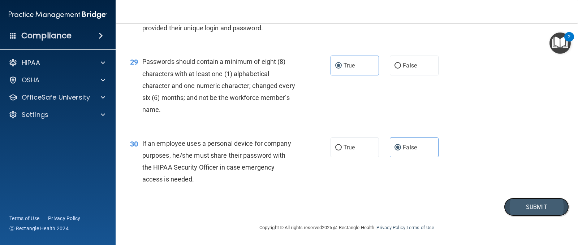
click at [536, 204] on button "Submit" at bounding box center [536, 207] width 65 height 18
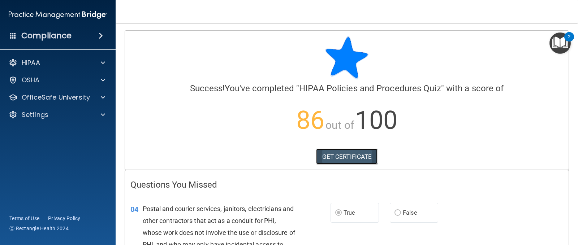
click at [332, 158] on link "GET CERTIFICATE" at bounding box center [347, 157] width 62 height 16
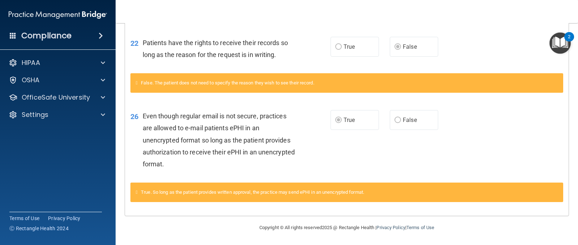
scroll to position [258, 0]
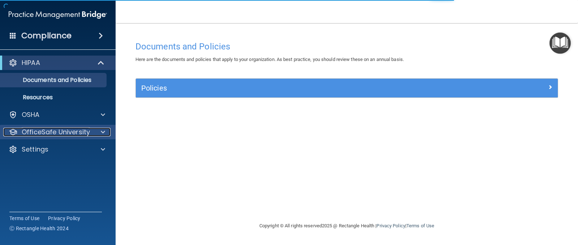
click at [65, 128] on p "OfficeSafe University" at bounding box center [56, 132] width 68 height 9
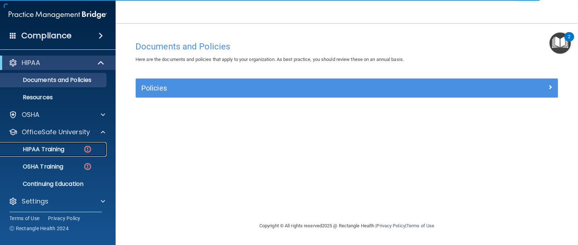
click at [72, 152] on div "HIPAA Training" at bounding box center [54, 149] width 99 height 7
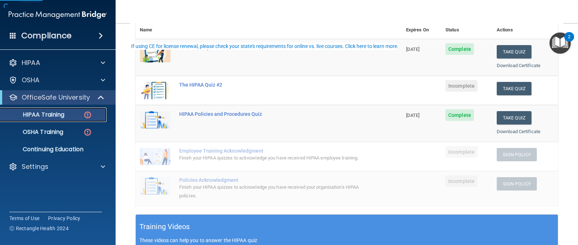
scroll to position [108, 0]
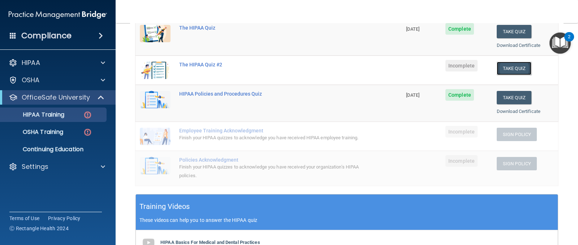
click at [517, 68] on button "Take Quiz" at bounding box center [514, 68] width 35 height 13
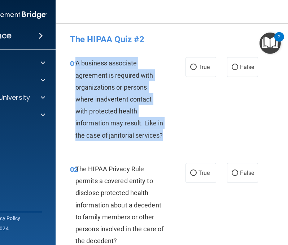
drag, startPoint x: 161, startPoint y: 136, endPoint x: 73, endPoint y: 58, distance: 117.2
click at [76, 58] on div "A business associate agreement is required with organizations or persons where …" at bounding box center [123, 99] width 95 height 84
copy span "A business associate agreement is required with organizations or persons where …"
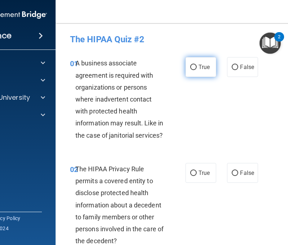
click at [198, 63] on label "True" at bounding box center [201, 67] width 31 height 20
click at [197, 65] on input "True" at bounding box center [193, 67] width 7 height 5
radio input "true"
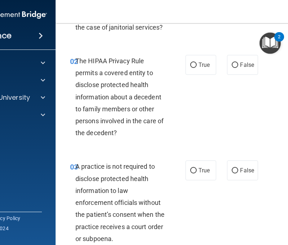
scroll to position [108, 0]
click at [115, 132] on div "The HIPAA Privacy Rule permits a covered entity to disclose protected health in…" at bounding box center [123, 97] width 95 height 84
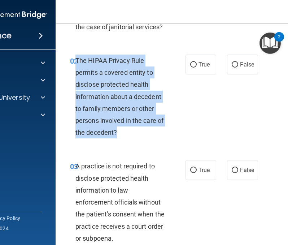
drag, startPoint x: 113, startPoint y: 132, endPoint x: 74, endPoint y: 58, distance: 83.6
click at [76, 58] on span "The HIPAA Privacy Rule permits a covered entity to disclose protected health in…" at bounding box center [120, 96] width 88 height 79
copy span "The HIPAA Privacy Rule permits a covered entity to disclose protected health in…"
click at [193, 66] on input "True" at bounding box center [193, 64] width 7 height 5
radio input "true"
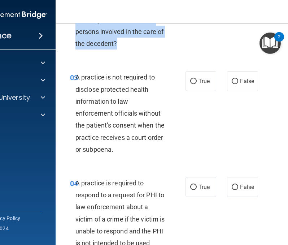
scroll to position [217, 0]
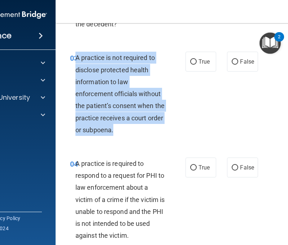
drag, startPoint x: 111, startPoint y: 130, endPoint x: 73, endPoint y: 56, distance: 83.7
click at [76, 56] on span "A practice is not required to disclose protected health information to law enfo…" at bounding box center [120, 93] width 89 height 79
copy span "A practice is not required to disclose protected health information to law enfo…"
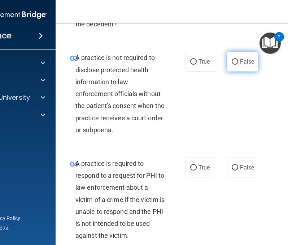
click at [237, 63] on label "False" at bounding box center [242, 62] width 31 height 20
click at [237, 63] on input "False" at bounding box center [235, 61] width 7 height 5
radio input "true"
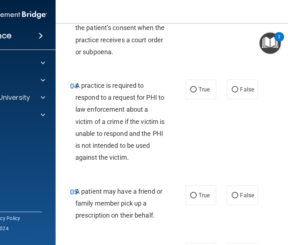
scroll to position [325, 0]
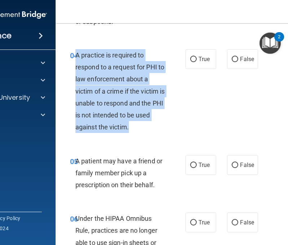
drag, startPoint x: 128, startPoint y: 127, endPoint x: 74, endPoint y: 55, distance: 90.4
click at [76, 55] on div "A practice is required to respond to a request for PHI to law enforcement about…" at bounding box center [123, 91] width 95 height 84
copy span "A practice is required to respond to a request for PHI to law enforcement about…"
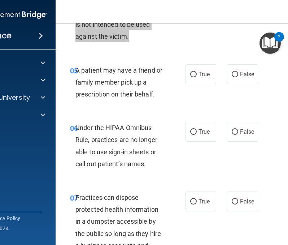
scroll to position [434, 0]
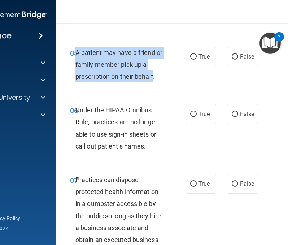
drag, startPoint x: 152, startPoint y: 77, endPoint x: 74, endPoint y: 52, distance: 81.7
click at [76, 52] on span "A patient may have a friend or family member pick up a prescription on their be…" at bounding box center [119, 64] width 87 height 31
copy span "A patient may have a friend or family member pick up a prescription on their be…"
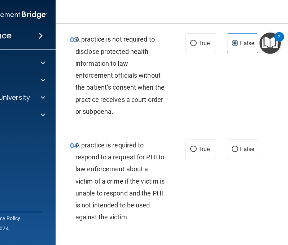
scroll to position [253, 0]
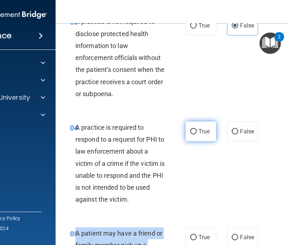
click at [190, 132] on input "True" at bounding box center [193, 131] width 7 height 5
radio input "true"
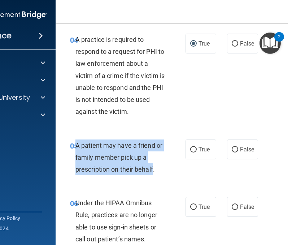
scroll to position [361, 0]
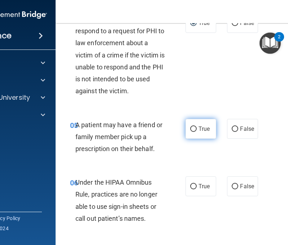
click at [199, 129] on span "True" at bounding box center [204, 128] width 11 height 7
click at [197, 129] on input "True" at bounding box center [193, 128] width 7 height 5
radio input "true"
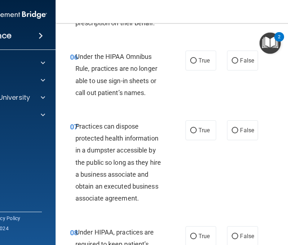
scroll to position [470, 0]
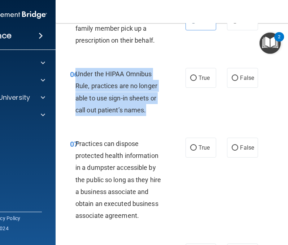
drag, startPoint x: 144, startPoint y: 112, endPoint x: 73, endPoint y: 72, distance: 80.9
click at [76, 72] on div "Under the HIPAA Omnibus Rule, practices are no longer able to use sign-in sheet…" at bounding box center [123, 92] width 95 height 48
copy span "Under the HIPAA Omnibus Rule, practices are no longer able to use sign-in sheet…"
click at [233, 78] on input "False" at bounding box center [235, 78] width 7 height 5
radio input "true"
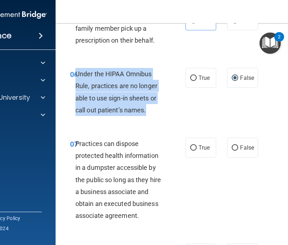
scroll to position [542, 0]
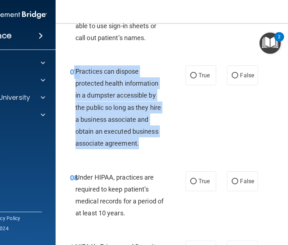
drag, startPoint x: 137, startPoint y: 142, endPoint x: 71, endPoint y: 69, distance: 98.2
click at [71, 69] on div "07 Practices can dispose protected health information in a dumpster accessible …" at bounding box center [127, 109] width 137 height 88
copy div "7 Practices can dispose protected health information in a dumpster accessible b…"
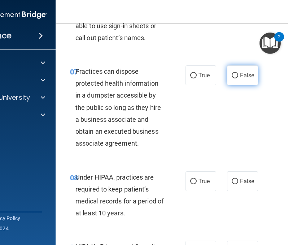
click at [237, 74] on label "False" at bounding box center [242, 75] width 31 height 20
click at [237, 74] on input "False" at bounding box center [235, 75] width 7 height 5
radio input "true"
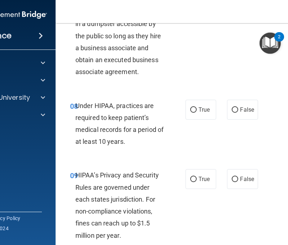
scroll to position [614, 0]
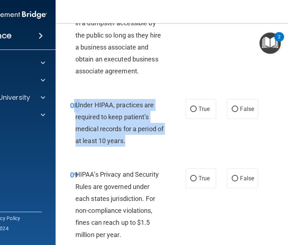
drag, startPoint x: 133, startPoint y: 140, endPoint x: 70, endPoint y: 102, distance: 73.3
click at [70, 102] on div "08 Under HIPAA, practices are required to keep patient’s medical records for a …" at bounding box center [127, 125] width 137 height 52
copy div "8 Under HIPAA, practices are required to keep patient’s medical records for a p…"
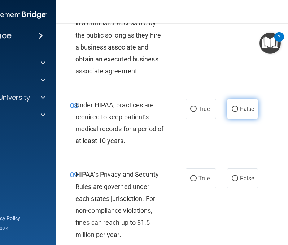
click at [240, 115] on label "False" at bounding box center [242, 109] width 31 height 20
click at [238, 112] on input "False" at bounding box center [235, 109] width 7 height 5
radio input "true"
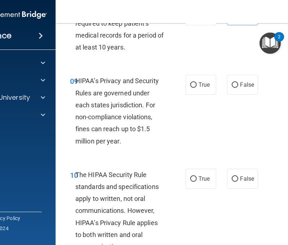
scroll to position [723, 0]
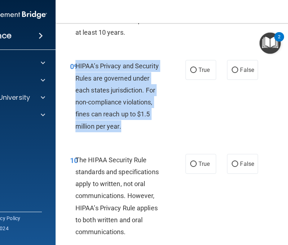
drag, startPoint x: 120, startPoint y: 129, endPoint x: 74, endPoint y: 67, distance: 76.7
click at [76, 67] on div "HIPAA’s Privacy and Security Rules are governed under each states jurisdiction.…" at bounding box center [123, 96] width 95 height 72
copy span "HIPAA’s Privacy and Security Rules are governed under each states jurisdiction.…"
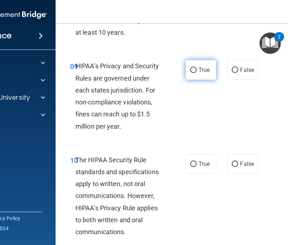
click at [203, 75] on label "True" at bounding box center [201, 70] width 31 height 20
click at [197, 73] on input "True" at bounding box center [193, 70] width 7 height 5
radio input "true"
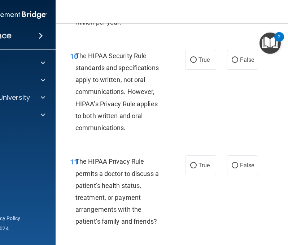
scroll to position [831, 0]
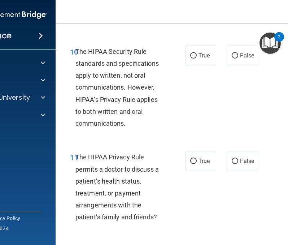
click at [125, 125] on div "The HIPAA Security Rule standards and specifications apply to written, not oral…" at bounding box center [123, 88] width 95 height 84
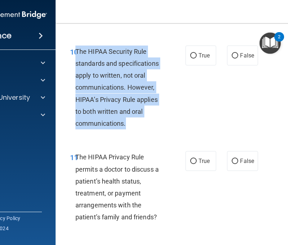
drag, startPoint x: 124, startPoint y: 125, endPoint x: 74, endPoint y: 51, distance: 88.8
click at [76, 51] on div "The HIPAA Security Rule standards and specifications apply to written, not oral…" at bounding box center [123, 88] width 95 height 84
copy span "The HIPAA Security Rule standards and specifications apply to written, not oral…"
click at [194, 56] on input "True" at bounding box center [193, 55] width 7 height 5
radio input "true"
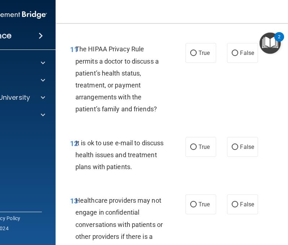
scroll to position [939, 0]
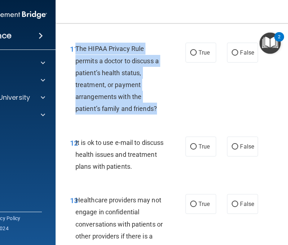
drag, startPoint x: 155, startPoint y: 108, endPoint x: 74, endPoint y: 44, distance: 103.2
click at [76, 44] on div "The HIPAA Privacy Rule permits a doctor to discuss a patient’s health status, t…" at bounding box center [123, 79] width 95 height 72
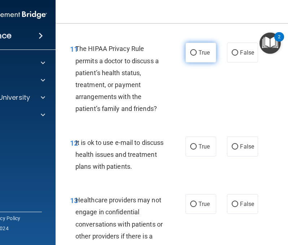
click at [200, 51] on span "True" at bounding box center [204, 52] width 11 height 7
click at [197, 51] on input "True" at bounding box center [193, 52] width 7 height 5
radio input "true"
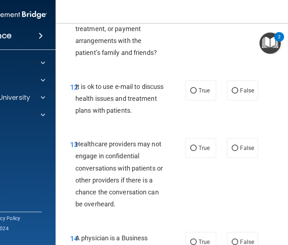
scroll to position [1012, 0]
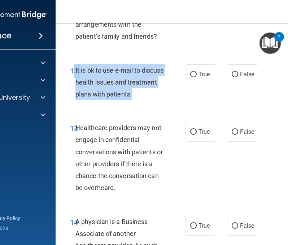
drag, startPoint x: 161, startPoint y: 94, endPoint x: 71, endPoint y: 68, distance: 94.1
click at [71, 68] on div "12 It is ok to use e-mail to discuss health issues and treatment plans with pat…" at bounding box center [127, 84] width 137 height 40
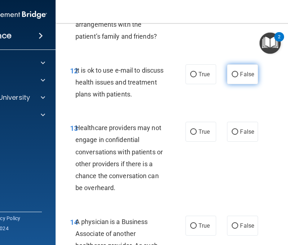
click at [248, 73] on span "False" at bounding box center [247, 74] width 14 height 7
click at [238, 73] on input "False" at bounding box center [235, 74] width 7 height 5
radio input "true"
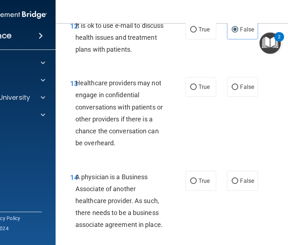
scroll to position [1084, 0]
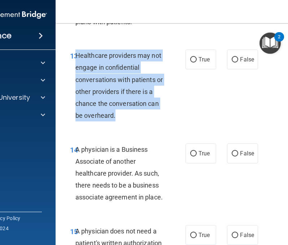
drag, startPoint x: 112, startPoint y: 115, endPoint x: 73, endPoint y: 56, distance: 70.5
click at [76, 56] on span "Healthcare providers may not engage in confidential conversations with patients…" at bounding box center [119, 86] width 87 height 68
click at [190, 62] on input "True" at bounding box center [193, 59] width 7 height 5
radio input "true"
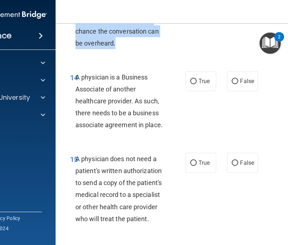
scroll to position [1192, 0]
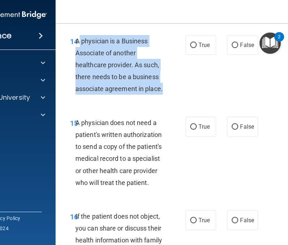
drag, startPoint x: 159, startPoint y: 87, endPoint x: 73, endPoint y: 39, distance: 98.9
click at [76, 39] on span "A physician is a Business Associate of another healthcare provider. As such, th…" at bounding box center [119, 65] width 87 height 56
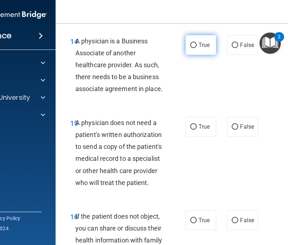
click at [199, 46] on span "True" at bounding box center [204, 45] width 11 height 7
click at [197, 46] on input "True" at bounding box center [193, 45] width 7 height 5
radio input "true"
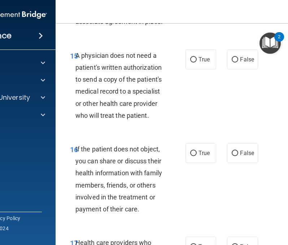
scroll to position [1265, 0]
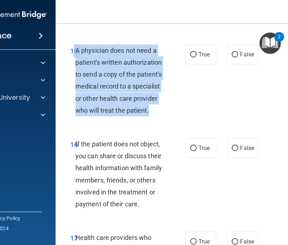
drag, startPoint x: 151, startPoint y: 111, endPoint x: 72, endPoint y: 50, distance: 99.2
click at [72, 50] on div "15 A physician does not need a patient's written authorization to send a copy o…" at bounding box center [127, 82] width 137 height 76
click at [72, 50] on span "15" at bounding box center [74, 51] width 8 height 9
drag, startPoint x: 74, startPoint y: 49, endPoint x: 153, endPoint y: 108, distance: 98.1
click at [153, 108] on div "A physician does not need a patient's written authorization to send a copy of t…" at bounding box center [123, 80] width 95 height 72
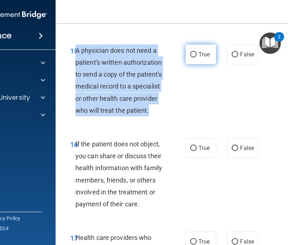
click at [193, 53] on input "True" at bounding box center [193, 54] width 7 height 5
radio input "true"
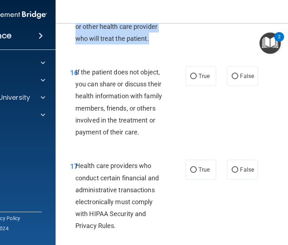
scroll to position [1337, 0]
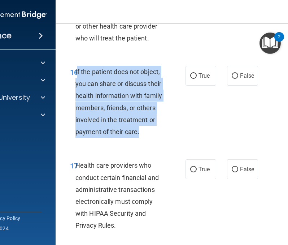
drag, startPoint x: 139, startPoint y: 132, endPoint x: 74, endPoint y: 71, distance: 88.7
click at [76, 71] on div "If the patient does not object, you can share or discuss their health informati…" at bounding box center [123, 102] width 95 height 72
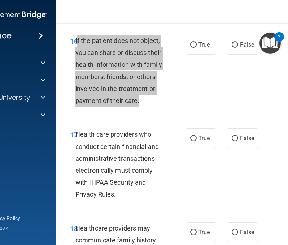
scroll to position [1373, 0]
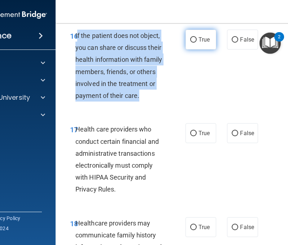
click at [193, 39] on input "True" at bounding box center [193, 39] width 7 height 5
radio input "true"
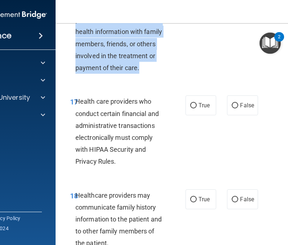
scroll to position [1445, 0]
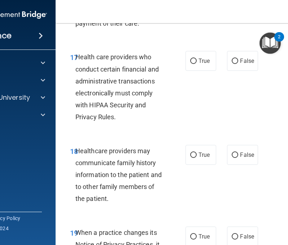
click at [122, 116] on div "Health care providers who conduct certain financial and administrative transact…" at bounding box center [123, 87] width 95 height 72
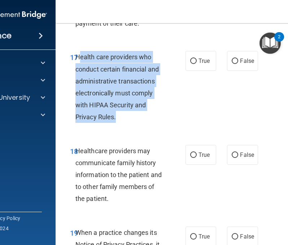
drag, startPoint x: 115, startPoint y: 117, endPoint x: 76, endPoint y: 57, distance: 71.9
click at [76, 57] on div "Health care providers who conduct certain financial and administrative transact…" at bounding box center [123, 87] width 95 height 72
click at [76, 57] on span "Health care providers who conduct certain financial and administrative transact…" at bounding box center [117, 87] width 83 height 68
drag, startPoint x: 74, startPoint y: 56, endPoint x: 113, endPoint y: 117, distance: 73.2
click at [113, 117] on span "Health care providers who conduct certain financial and administrative transact…" at bounding box center [117, 87] width 83 height 68
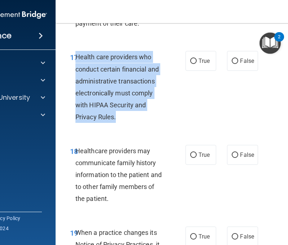
click at [181, 63] on div "17 Health care providers who conduct certain financial and administrative trans…" at bounding box center [127, 89] width 137 height 76
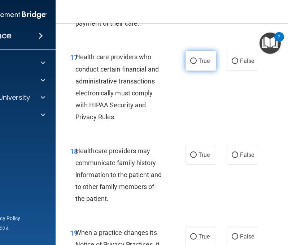
click at [200, 61] on span "True" at bounding box center [204, 60] width 11 height 7
click at [197, 61] on input "True" at bounding box center [193, 61] width 7 height 5
radio input "true"
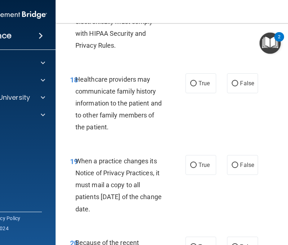
scroll to position [1518, 0]
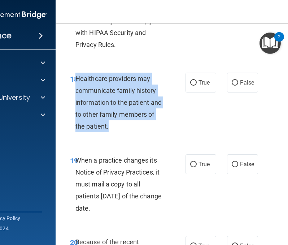
drag, startPoint x: 107, startPoint y: 127, endPoint x: 74, endPoint y: 78, distance: 59.1
click at [76, 78] on div "Healthcare providers may communicate family history information to the patient …" at bounding box center [123, 103] width 95 height 60
click at [190, 84] on input "True" at bounding box center [193, 82] width 7 height 5
radio input "true"
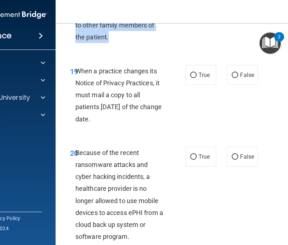
scroll to position [1626, 0]
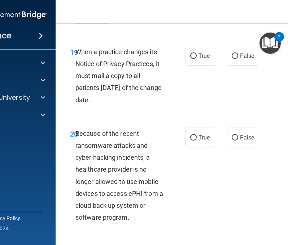
drag, startPoint x: 111, startPoint y: 100, endPoint x: 73, endPoint y: 54, distance: 59.3
click at [76, 54] on span "When a practice changes its Notice of Privacy Practices, it must mail a copy to…" at bounding box center [119, 76] width 86 height 56
click at [242, 47] on label "False" at bounding box center [242, 56] width 31 height 20
click at [238, 53] on input "False" at bounding box center [235, 55] width 7 height 5
radio input "true"
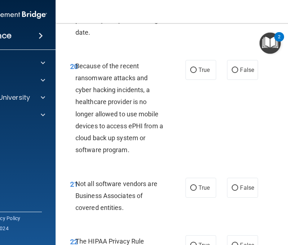
scroll to position [1698, 0]
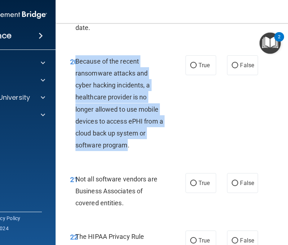
drag, startPoint x: 126, startPoint y: 145, endPoint x: 73, endPoint y: 60, distance: 99.5
click at [76, 60] on span "Because of the recent ransomware attacks and cyber hacking incidents, a healthc…" at bounding box center [120, 103] width 88 height 92
click at [235, 68] on input "False" at bounding box center [235, 65] width 7 height 5
radio input "true"
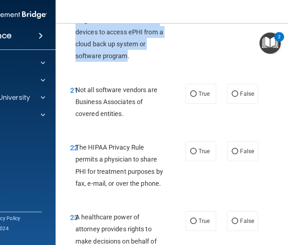
scroll to position [1807, 0]
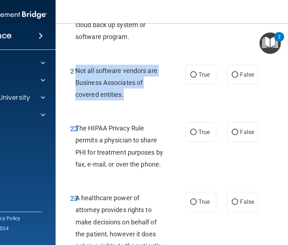
drag, startPoint x: 122, startPoint y: 94, endPoint x: 74, endPoint y: 69, distance: 53.7
click at [76, 69] on div "Not all software vendors are Business Associates of covered entities." at bounding box center [123, 83] width 95 height 36
click at [192, 74] on input "True" at bounding box center [193, 74] width 7 height 5
radio input "true"
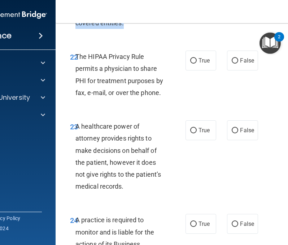
scroll to position [1879, 0]
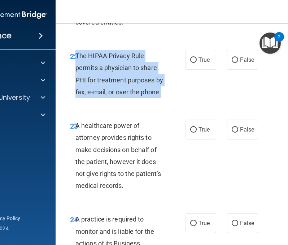
drag, startPoint x: 158, startPoint y: 94, endPoint x: 73, endPoint y: 53, distance: 94.2
click at [76, 53] on span "The HIPAA Privacy Rule permits a physician to share PHI for treatment purposes …" at bounding box center [120, 74] width 88 height 44
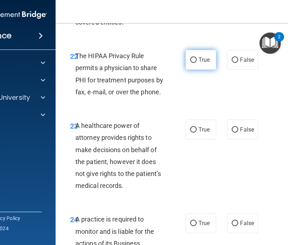
click at [195, 59] on label "True" at bounding box center [201, 60] width 31 height 20
click at [195, 59] on input "True" at bounding box center [193, 59] width 7 height 5
radio input "true"
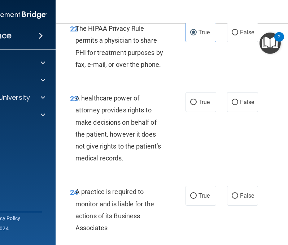
scroll to position [1951, 0]
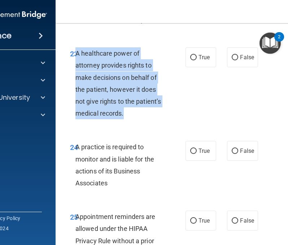
drag, startPoint x: 122, startPoint y: 114, endPoint x: 74, endPoint y: 51, distance: 79.6
click at [76, 51] on div "A healthcare power of attorney provides rights to make decisions on behalf of t…" at bounding box center [123, 83] width 95 height 72
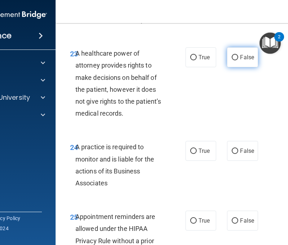
click at [240, 56] on span "False" at bounding box center [247, 57] width 14 height 7
click at [238, 56] on input "False" at bounding box center [235, 57] width 7 height 5
radio input "true"
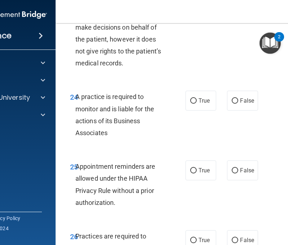
scroll to position [2024, 0]
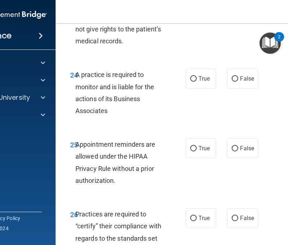
click at [101, 109] on span "A practice is required to monitor and is liable for the actions of its Business…" at bounding box center [115, 93] width 79 height 44
click at [110, 110] on div "A practice is required to monitor and is liable for the actions of its Business…" at bounding box center [123, 93] width 95 height 48
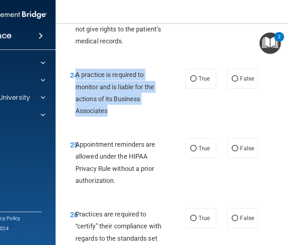
drag, startPoint x: 105, startPoint y: 113, endPoint x: 74, endPoint y: 73, distance: 51.0
click at [76, 73] on span "A practice is required to monitor and is liable for the actions of its Business…" at bounding box center [115, 93] width 79 height 44
click at [176, 78] on div "24 A practice is required to monitor and is liable for the actions of its Busin…" at bounding box center [127, 95] width 137 height 52
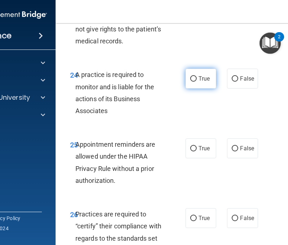
click at [193, 78] on input "True" at bounding box center [193, 78] width 7 height 5
radio input "true"
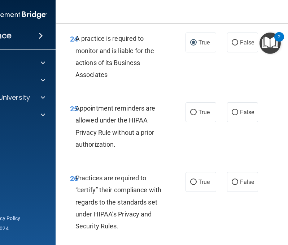
scroll to position [2096, 0]
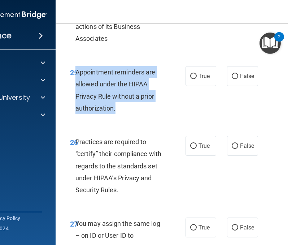
drag, startPoint x: 113, startPoint y: 110, endPoint x: 74, endPoint y: 70, distance: 55.4
click at [76, 70] on div "Appointment reminders are allowed under the HIPAA Privacy Rule without a prior …" at bounding box center [123, 90] width 95 height 48
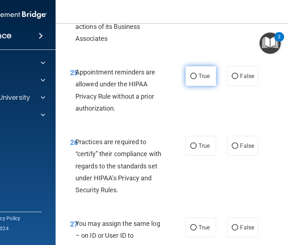
click at [186, 74] on label "True" at bounding box center [201, 76] width 31 height 20
click at [190, 74] on input "True" at bounding box center [193, 76] width 7 height 5
radio input "true"
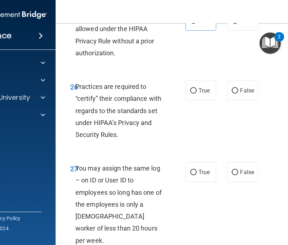
scroll to position [2168, 0]
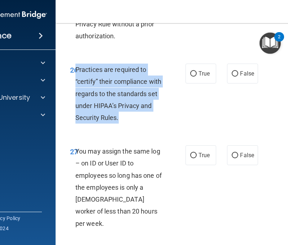
drag, startPoint x: 119, startPoint y: 119, endPoint x: 73, endPoint y: 67, distance: 68.9
click at [76, 67] on div "Practices are required to “certify” their compliance with regards to the standa…" at bounding box center [123, 94] width 95 height 60
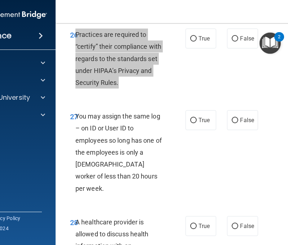
scroll to position [2204, 0]
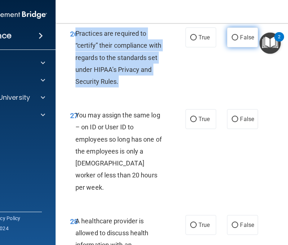
click at [235, 40] on input "False" at bounding box center [235, 37] width 7 height 5
radio input "true"
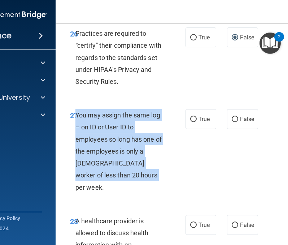
drag, startPoint x: 121, startPoint y: 172, endPoint x: 74, endPoint y: 113, distance: 74.8
click at [76, 113] on div "You may assign the same log – on ID or User ID to employees so long has one of …" at bounding box center [123, 151] width 95 height 84
click at [170, 160] on div "27 You may assign the same log – on ID or User ID to employees so long has one …" at bounding box center [127, 153] width 137 height 88
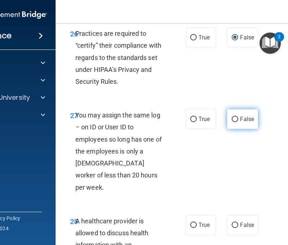
click at [236, 119] on input "False" at bounding box center [235, 119] width 7 height 5
radio input "true"
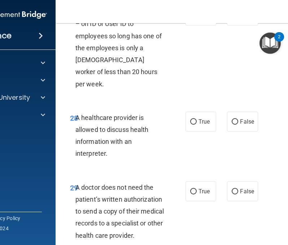
scroll to position [2313, 0]
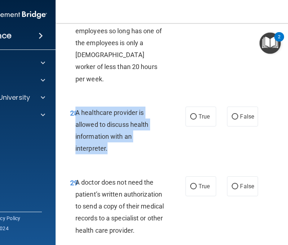
drag, startPoint x: 108, startPoint y: 137, endPoint x: 74, endPoint y: 103, distance: 47.5
click at [76, 107] on div "A healthcare provider is allowed to discuss health information with an interpre…" at bounding box center [123, 131] width 95 height 48
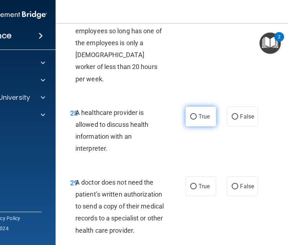
click at [189, 107] on label "True" at bounding box center [201, 117] width 31 height 20
click at [190, 114] on input "True" at bounding box center [193, 116] width 7 height 5
radio input "true"
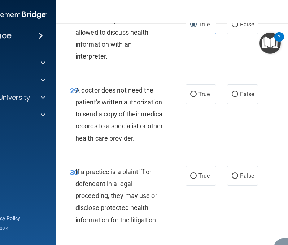
scroll to position [2421, 0]
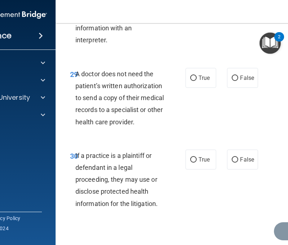
drag, startPoint x: 157, startPoint y: 110, endPoint x: 75, endPoint y: 65, distance: 93.8
click at [76, 68] on div "A doctor does not need the patient’s written authorization to send a copy of th…" at bounding box center [123, 98] width 95 height 60
click at [204, 96] on div "29 A doctor does not need the patient’s written authorization to send a copy of…" at bounding box center [202, 100] width 275 height 82
click at [198, 59] on div "29 A doctor does not need the patient’s written authorization to send a copy of…" at bounding box center [202, 100] width 275 height 82
click at [194, 76] on input "True" at bounding box center [193, 78] width 7 height 5
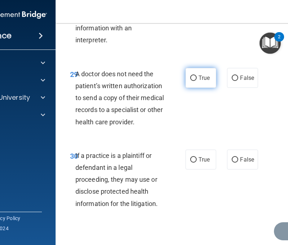
radio input "true"
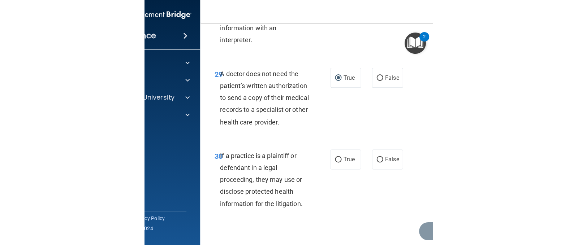
scroll to position [2433, 0]
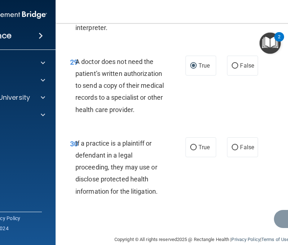
click at [158, 179] on div "If a practice is a plaintiff or defendant in a legal proceeding, they may use o…" at bounding box center [123, 167] width 95 height 60
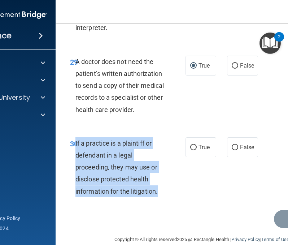
drag, startPoint x: 156, startPoint y: 179, endPoint x: 73, endPoint y: 132, distance: 95.5
click at [76, 139] on span "If a practice is a plaintiff or defendant in a legal proceeding, they may use o…" at bounding box center [117, 167] width 82 height 56
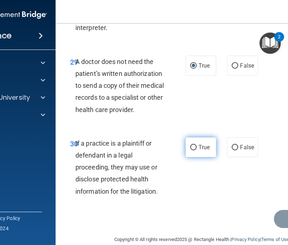
click at [199, 137] on label "True" at bounding box center [201, 147] width 31 height 20
click at [197, 145] on input "True" at bounding box center [193, 147] width 7 height 5
radio input "true"
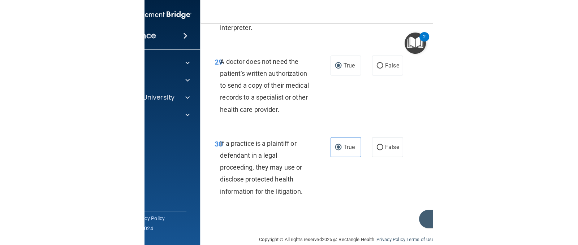
scroll to position [1677, 0]
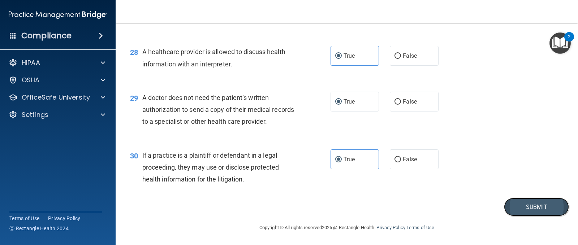
click at [528, 201] on button "Submit" at bounding box center [536, 207] width 65 height 18
click at [526, 208] on button "Submit" at bounding box center [536, 207] width 65 height 18
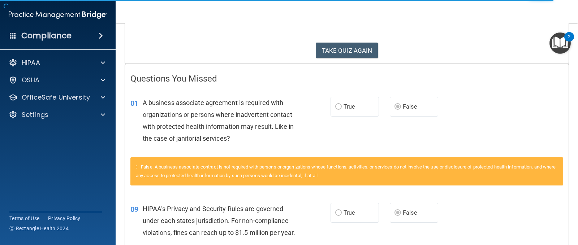
scroll to position [108, 0]
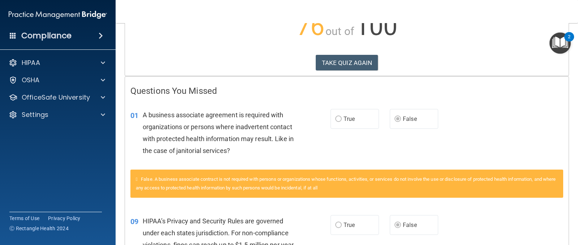
scroll to position [108, 0]
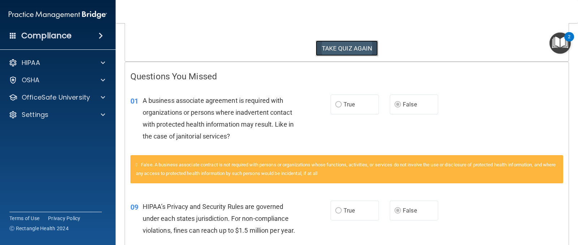
click at [345, 52] on button "TAKE QUIZ AGAIN" at bounding box center [347, 48] width 63 height 16
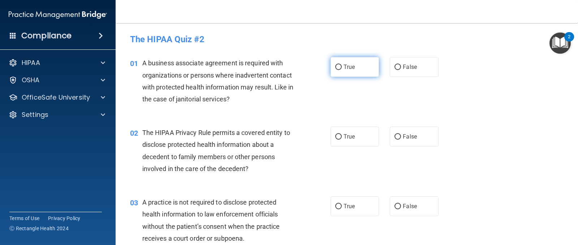
click at [344, 66] on span "True" at bounding box center [349, 67] width 11 height 7
click at [342, 66] on input "True" at bounding box center [338, 67] width 7 height 5
radio input "true"
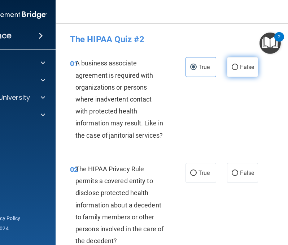
click at [255, 70] on label "False" at bounding box center [242, 67] width 31 height 20
click at [238, 70] on input "False" at bounding box center [235, 67] width 7 height 5
radio input "true"
radio input "false"
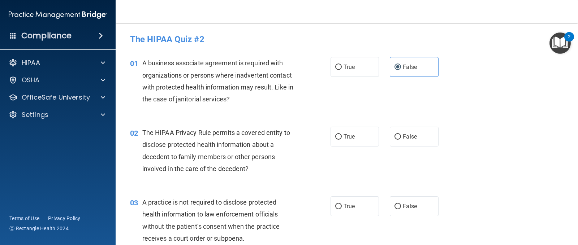
scroll to position [36, 0]
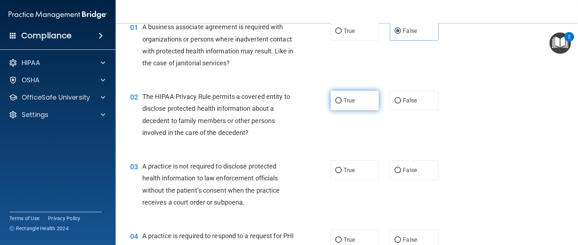
click at [335, 103] on input "True" at bounding box center [338, 100] width 7 height 5
radio input "true"
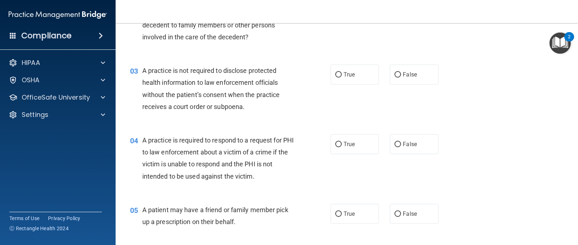
scroll to position [145, 0]
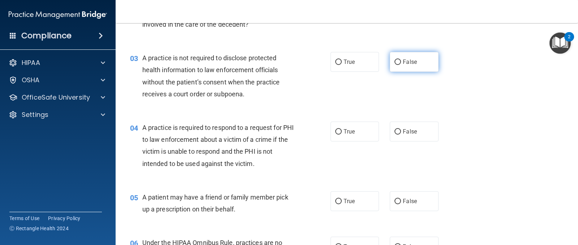
click at [395, 60] on input "False" at bounding box center [398, 62] width 7 height 5
radio input "true"
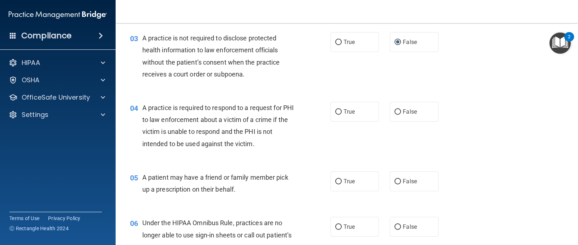
scroll to position [181, 0]
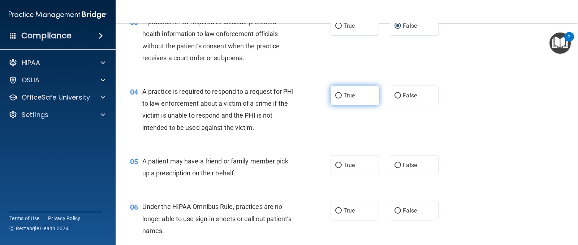
click at [356, 99] on label "True" at bounding box center [355, 96] width 48 height 20
click at [342, 99] on input "True" at bounding box center [338, 95] width 7 height 5
radio input "true"
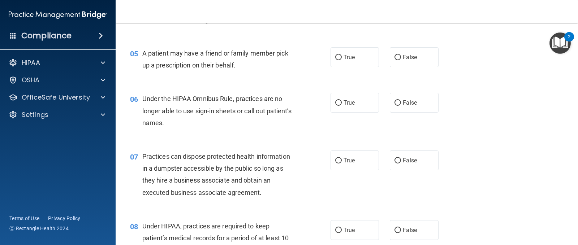
scroll to position [289, 0]
click at [356, 60] on label "True" at bounding box center [355, 57] width 48 height 20
click at [342, 60] on input "True" at bounding box center [338, 57] width 7 height 5
radio input "true"
click at [414, 111] on label "False" at bounding box center [414, 103] width 48 height 20
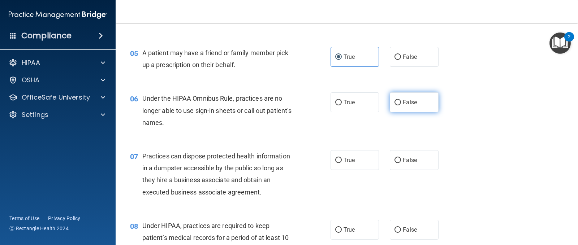
click at [401, 106] on input "False" at bounding box center [398, 102] width 7 height 5
radio input "true"
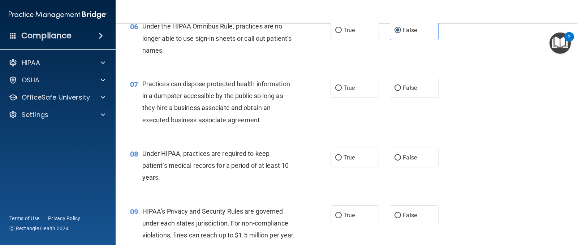
scroll to position [397, 0]
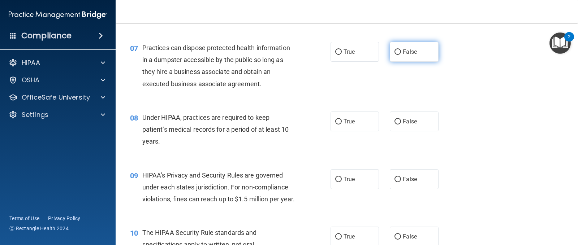
click at [412, 60] on label "False" at bounding box center [414, 52] width 48 height 20
click at [401, 55] on input "False" at bounding box center [398, 52] width 7 height 5
radio input "true"
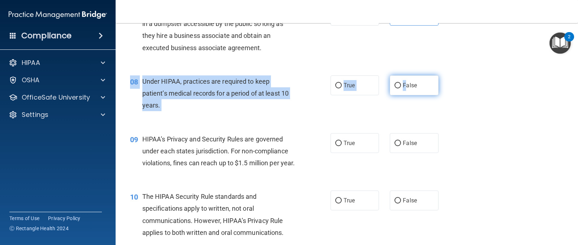
click at [404, 95] on div "08 Under HIPAA, practices are required to keep patient’s medical records for a …" at bounding box center [347, 95] width 444 height 58
click at [403, 90] on label "False" at bounding box center [414, 86] width 48 height 20
click at [401, 89] on input "False" at bounding box center [398, 85] width 7 height 5
radio input "true"
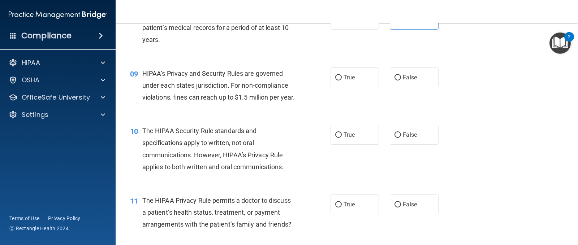
scroll to position [506, 0]
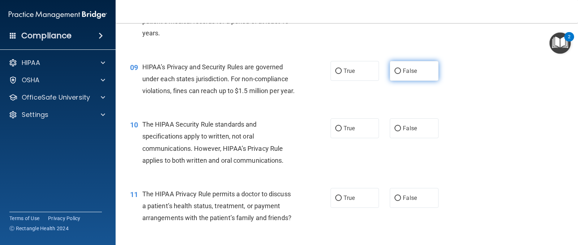
click at [411, 68] on span "False" at bounding box center [410, 71] width 14 height 7
click at [401, 69] on input "False" at bounding box center [398, 71] width 7 height 5
radio input "true"
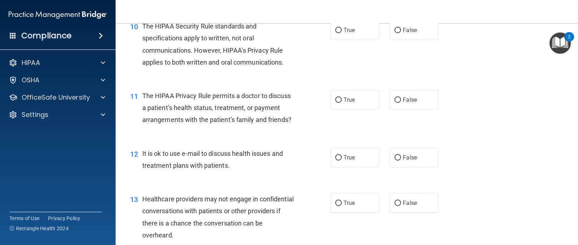
scroll to position [614, 0]
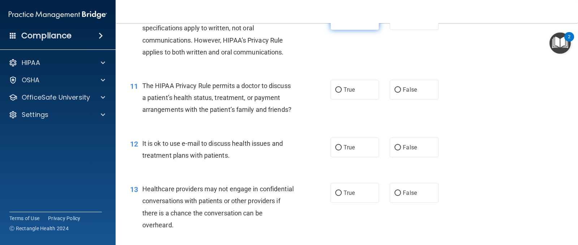
click at [349, 23] on span "True" at bounding box center [349, 20] width 11 height 7
click at [342, 23] on input "True" at bounding box center [338, 20] width 7 height 5
radio input "true"
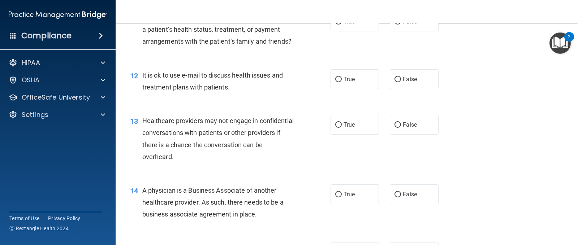
scroll to position [687, 0]
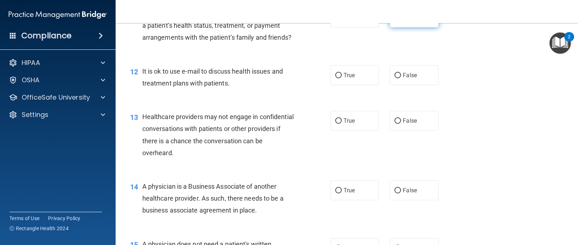
click at [409, 21] on span "False" at bounding box center [410, 17] width 14 height 7
click at [401, 21] on input "False" at bounding box center [398, 17] width 7 height 5
radio input "true"
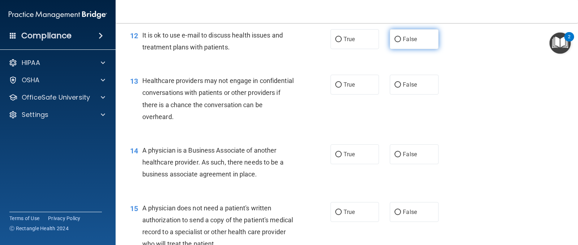
click at [409, 43] on span "False" at bounding box center [410, 39] width 14 height 7
click at [401, 42] on input "False" at bounding box center [398, 39] width 7 height 5
radio input "true"
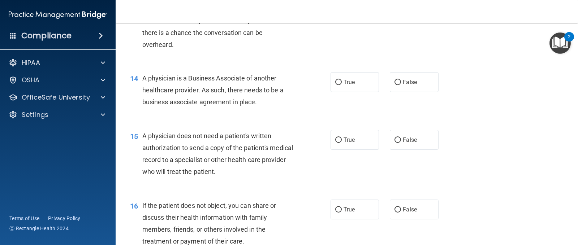
scroll to position [759, 0]
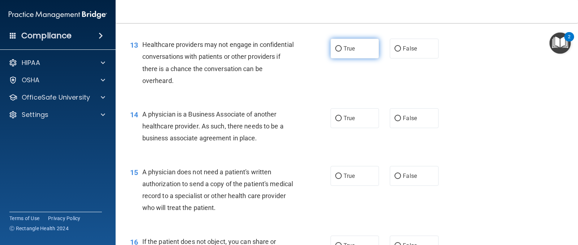
click at [337, 59] on label "True" at bounding box center [355, 49] width 48 height 20
click at [337, 52] on input "True" at bounding box center [338, 48] width 7 height 5
radio input "true"
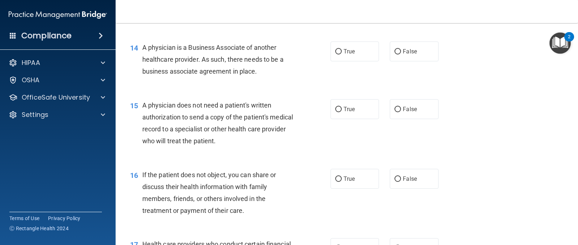
scroll to position [831, 0]
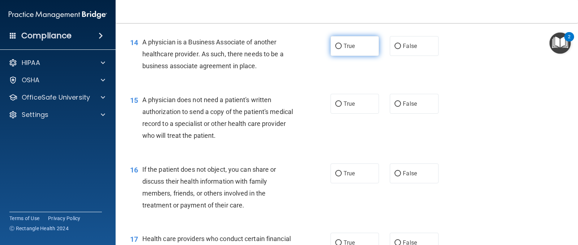
click at [343, 56] on label "True" at bounding box center [355, 46] width 48 height 20
click at [342, 49] on input "True" at bounding box center [338, 46] width 7 height 5
radio input "true"
drag, startPoint x: 343, startPoint y: 62, endPoint x: 300, endPoint y: 75, distance: 45.7
click at [300, 75] on div "14 A physician is a Business Associate of another healthcare provider. As such,…" at bounding box center [230, 56] width 222 height 40
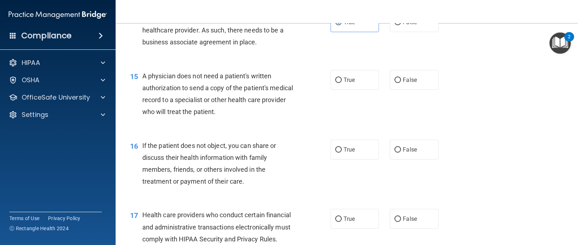
scroll to position [903, 0]
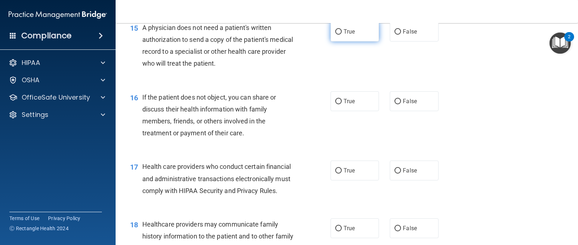
click at [347, 35] on span "True" at bounding box center [349, 31] width 11 height 7
click at [342, 35] on input "True" at bounding box center [338, 31] width 7 height 5
radio input "true"
click at [335, 104] on input "True" at bounding box center [338, 101] width 7 height 5
radio input "true"
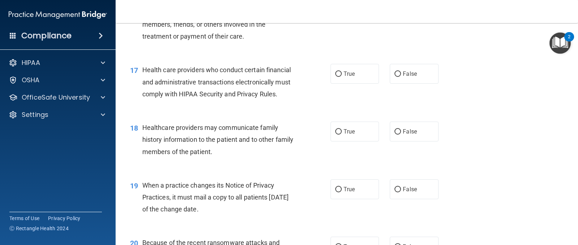
scroll to position [1012, 0]
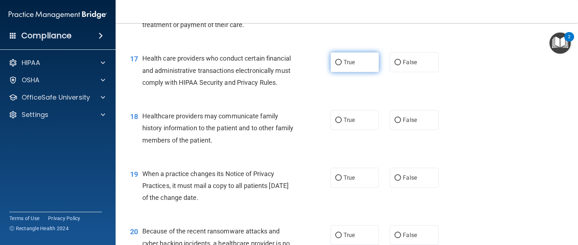
click at [357, 70] on label "True" at bounding box center [355, 62] width 48 height 20
click at [342, 65] on input "True" at bounding box center [338, 62] width 7 height 5
radio input "true"
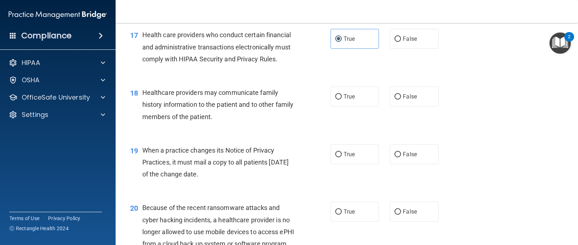
scroll to position [1084, 0]
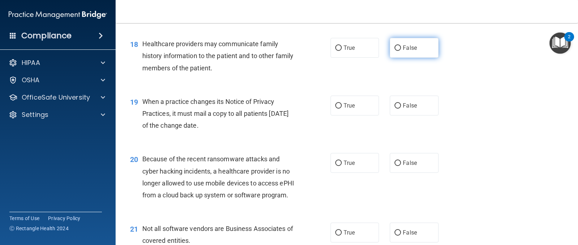
click at [403, 58] on label "False" at bounding box center [414, 48] width 48 height 20
click at [401, 51] on input "False" at bounding box center [398, 48] width 7 height 5
radio input "true"
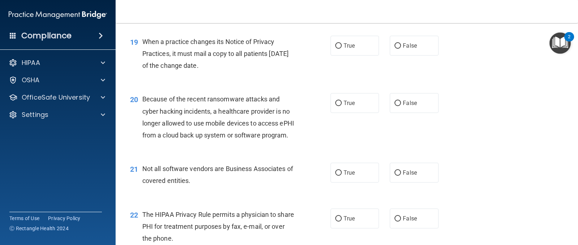
scroll to position [1156, 0]
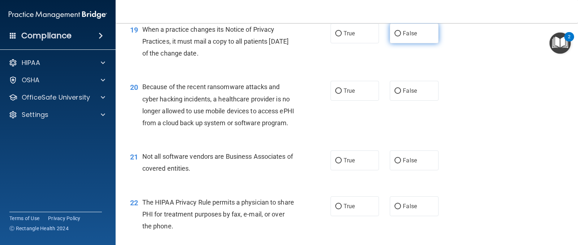
click at [395, 39] on label "False" at bounding box center [414, 33] width 48 height 20
click at [395, 36] on input "False" at bounding box center [398, 33] width 7 height 5
radio input "true"
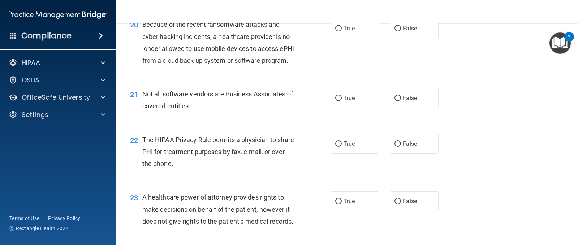
scroll to position [1229, 0]
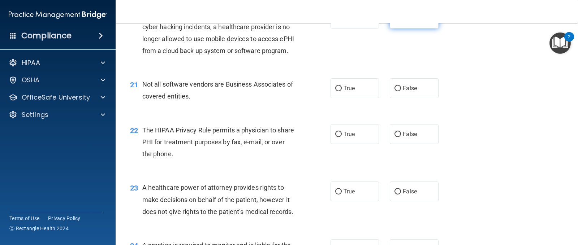
click at [400, 29] on label "False" at bounding box center [414, 19] width 48 height 20
click at [400, 22] on input "False" at bounding box center [398, 18] width 7 height 5
radio input "true"
click at [359, 115] on div "21 Not all software vendors are Business Associates of covered entities. True F…" at bounding box center [347, 92] width 444 height 46
click at [358, 98] on label "True" at bounding box center [355, 88] width 48 height 20
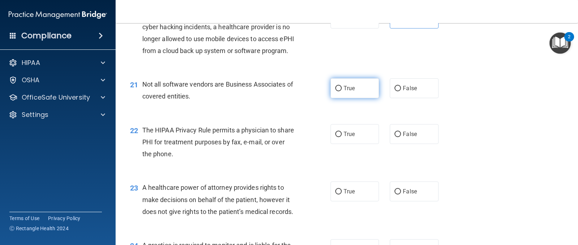
click at [342, 91] on input "True" at bounding box center [338, 88] width 7 height 5
radio input "true"
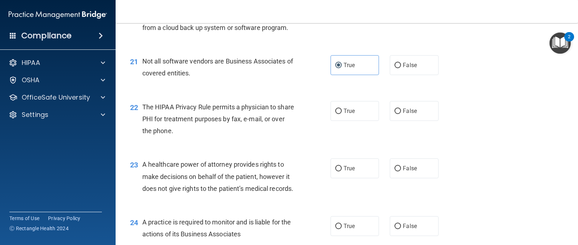
scroll to position [1265, 0]
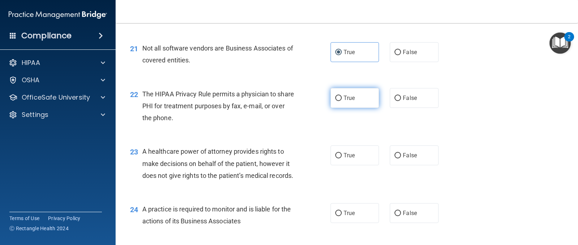
click at [352, 108] on label "True" at bounding box center [355, 98] width 48 height 20
click at [342, 101] on input "True" at bounding box center [338, 98] width 7 height 5
radio input "true"
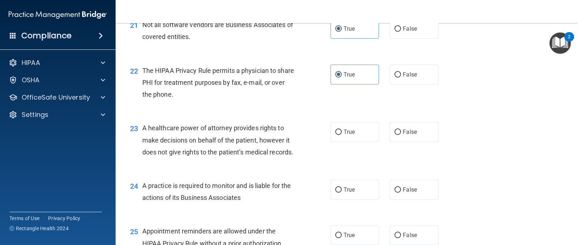
scroll to position [1337, 0]
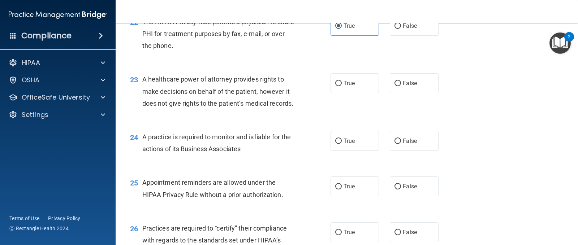
click at [256, 109] on div "A healthcare power of attorney provides rights to make decisions on behalf of t…" at bounding box center [221, 91] width 159 height 36
click at [404, 93] on label "False" at bounding box center [414, 83] width 48 height 20
click at [401, 86] on input "False" at bounding box center [398, 83] width 7 height 5
radio input "true"
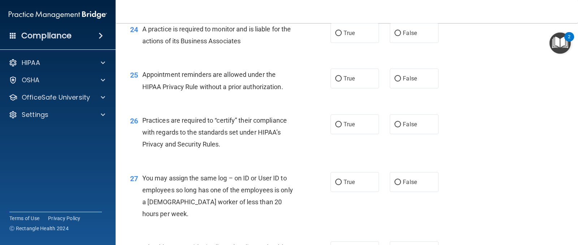
scroll to position [1445, 0]
click at [337, 88] on label "True" at bounding box center [355, 78] width 48 height 20
click at [337, 81] on input "True" at bounding box center [338, 78] width 7 height 5
radio input "true"
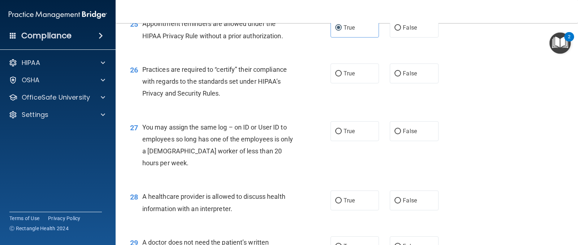
scroll to position [1460, 0]
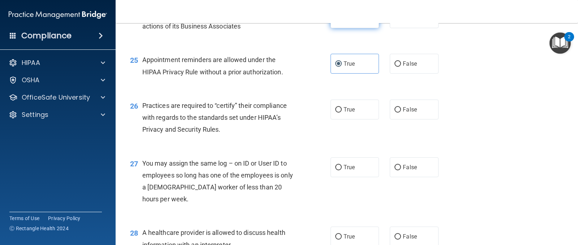
click at [360, 28] on label "True" at bounding box center [355, 18] width 48 height 20
click at [342, 21] on input "True" at bounding box center [338, 18] width 7 height 5
radio input "true"
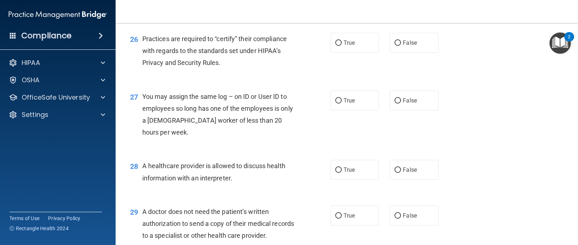
scroll to position [1532, 0]
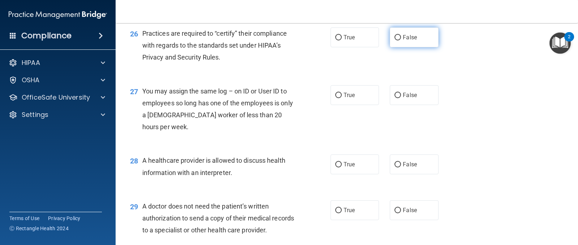
click at [394, 47] on label "False" at bounding box center [414, 37] width 48 height 20
click at [395, 40] on input "False" at bounding box center [398, 37] width 7 height 5
radio input "true"
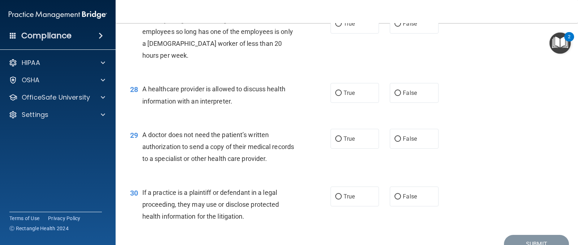
scroll to position [1604, 0]
click at [416, 33] on label "False" at bounding box center [414, 23] width 48 height 20
click at [401, 26] on input "False" at bounding box center [398, 23] width 7 height 5
radio input "true"
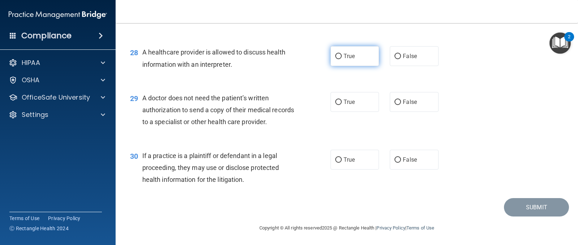
click at [338, 59] on input "True" at bounding box center [338, 56] width 7 height 5
radio input "true"
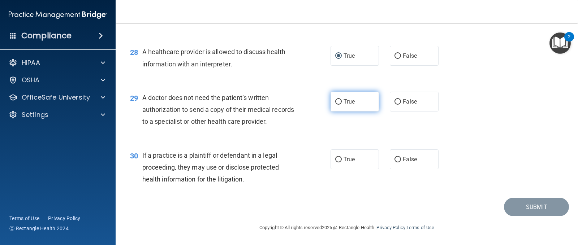
click at [345, 107] on label "True" at bounding box center [355, 102] width 48 height 20
click at [342, 105] on input "True" at bounding box center [338, 101] width 7 height 5
radio input "true"
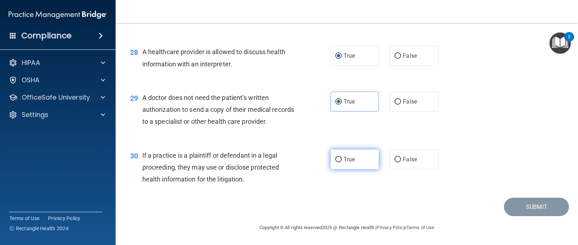
click at [363, 164] on label "True" at bounding box center [355, 160] width 48 height 20
click at [342, 163] on input "True" at bounding box center [338, 159] width 7 height 5
radio input "true"
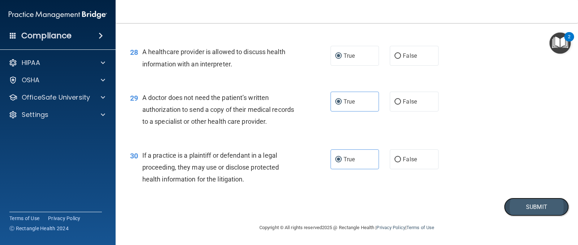
click at [529, 207] on button "Submit" at bounding box center [536, 207] width 65 height 18
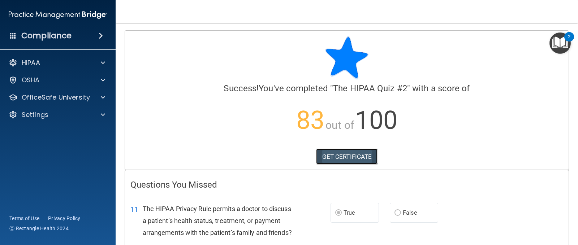
click at [347, 156] on link "GET CERTIFICATE" at bounding box center [347, 157] width 62 height 16
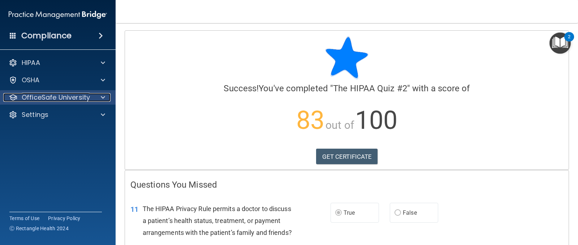
click at [41, 95] on p "OfficeSafe University" at bounding box center [56, 97] width 68 height 9
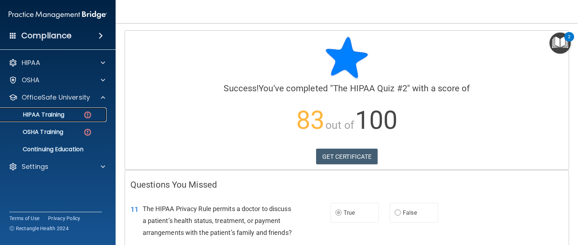
click at [64, 115] on p "HIPAA Training" at bounding box center [35, 114] width 60 height 7
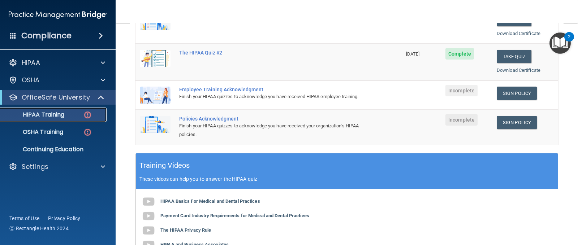
scroll to position [145, 0]
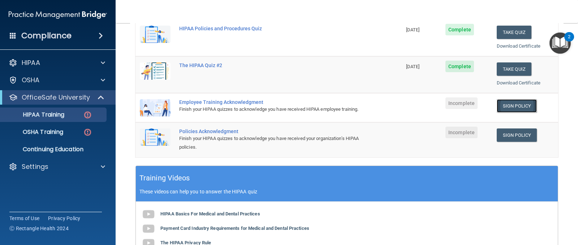
click at [507, 110] on link "Sign Policy" at bounding box center [517, 105] width 40 height 13
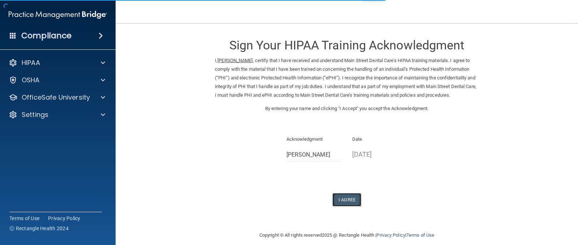
click at [341, 207] on button "I Agree" at bounding box center [346, 199] width 29 height 13
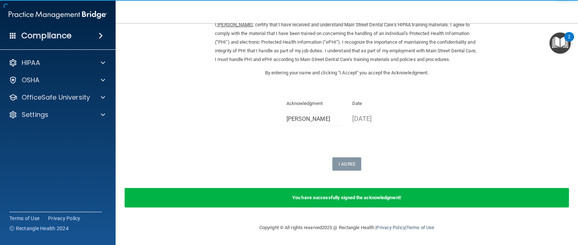
scroll to position [44, 0]
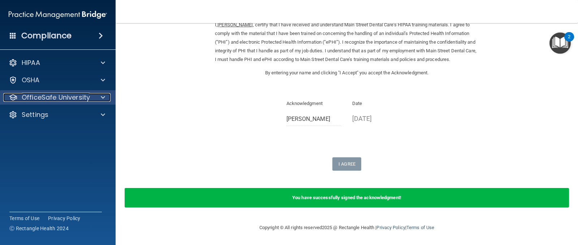
click at [58, 95] on p "OfficeSafe University" at bounding box center [56, 97] width 68 height 9
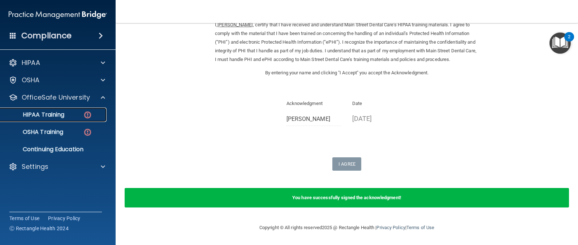
click at [58, 110] on link "HIPAA Training" at bounding box center [50, 115] width 114 height 14
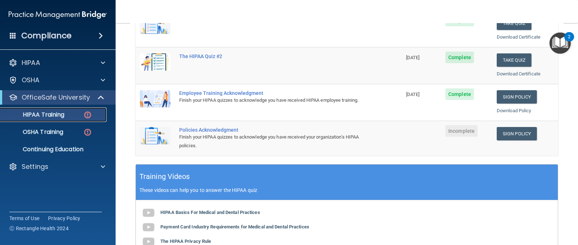
scroll to position [153, 0]
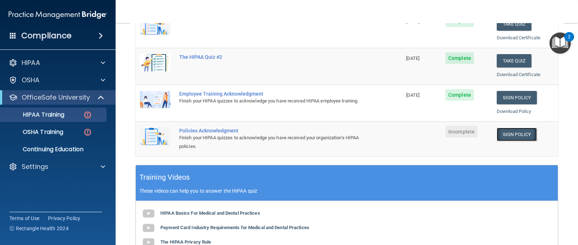
click at [511, 136] on link "Sign Policy" at bounding box center [517, 134] width 40 height 13
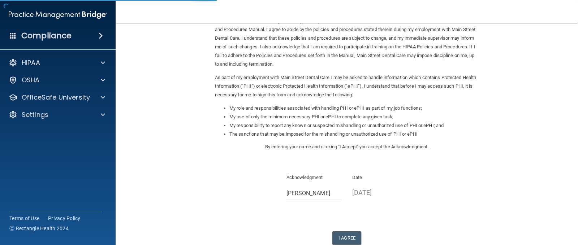
scroll to position [86, 0]
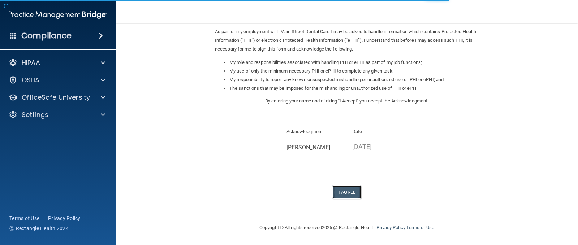
click at [354, 194] on button "I Agree" at bounding box center [346, 192] width 29 height 13
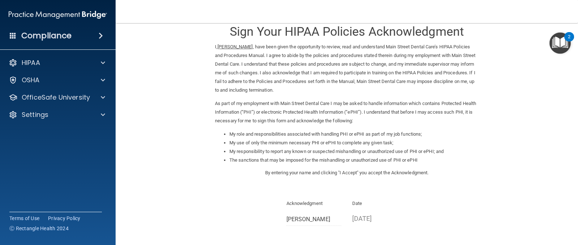
scroll to position [0, 0]
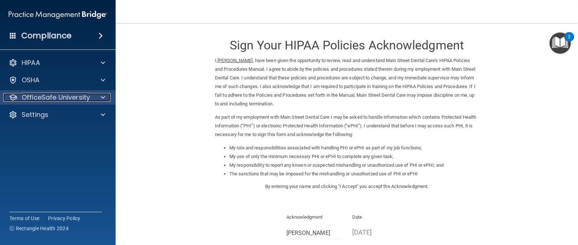
click at [73, 93] on p "OfficeSafe University" at bounding box center [56, 97] width 68 height 9
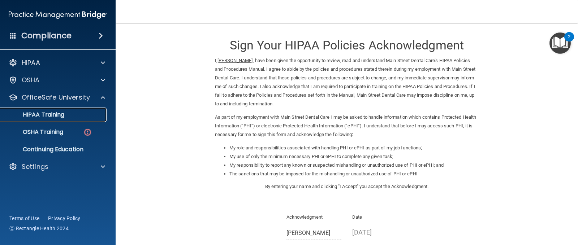
click at [58, 114] on p "HIPAA Training" at bounding box center [35, 114] width 60 height 7
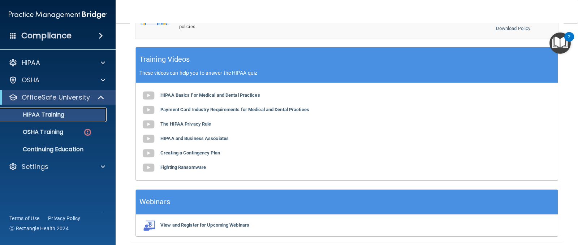
scroll to position [299, 0]
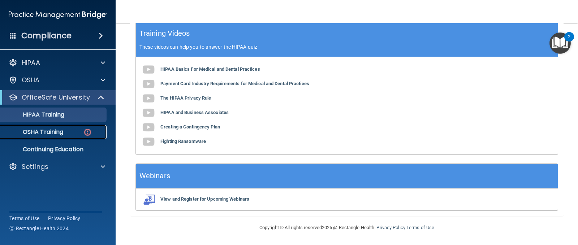
click at [76, 138] on link "OSHA Training" at bounding box center [50, 132] width 114 height 14
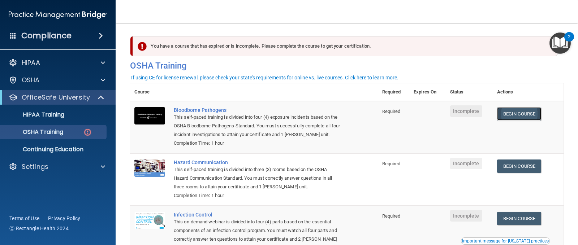
click at [513, 117] on link "Begin Course" at bounding box center [519, 113] width 44 height 13
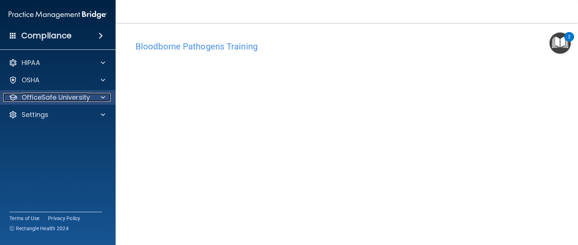
click at [54, 100] on p "OfficeSafe University" at bounding box center [56, 97] width 68 height 9
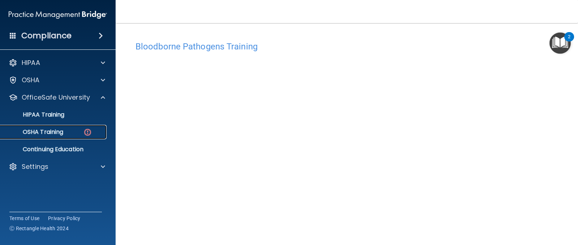
click at [48, 135] on p "OSHA Training" at bounding box center [34, 132] width 59 height 7
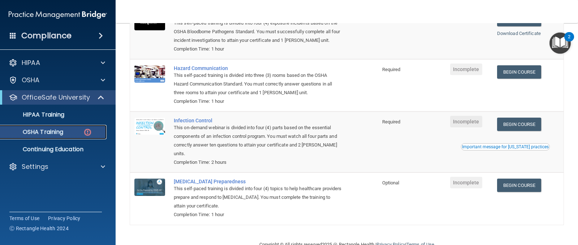
scroll to position [77, 0]
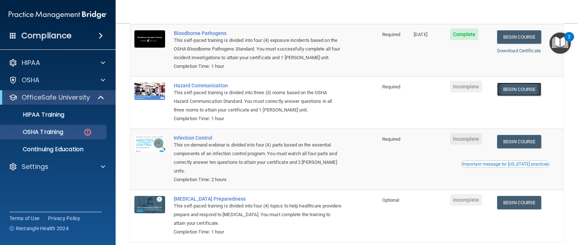
click at [512, 85] on link "Begin Course" at bounding box center [519, 89] width 44 height 13
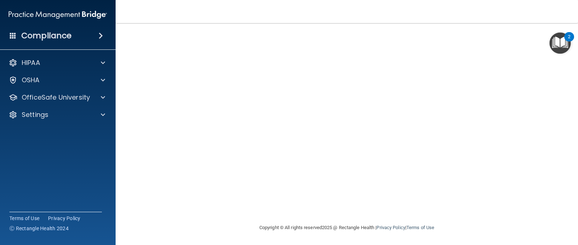
scroll to position [26, 0]
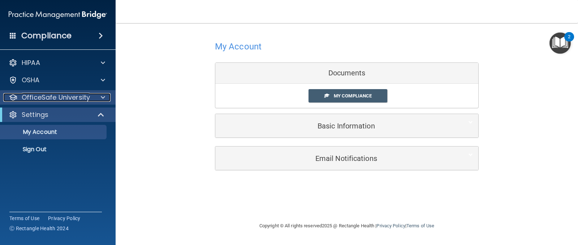
click at [96, 100] on div at bounding box center [102, 97] width 18 height 9
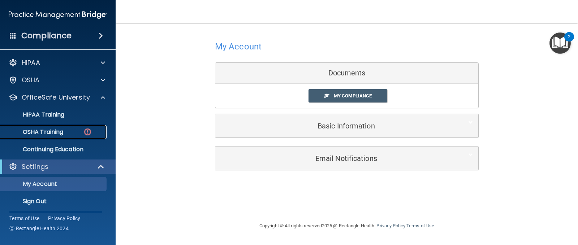
click at [45, 136] on p "OSHA Training" at bounding box center [34, 132] width 59 height 7
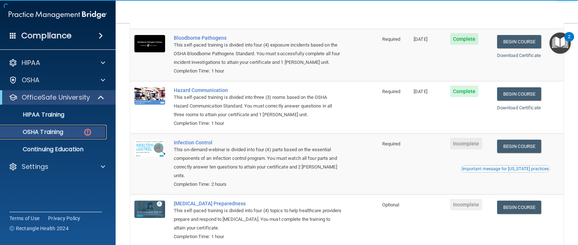
scroll to position [108, 0]
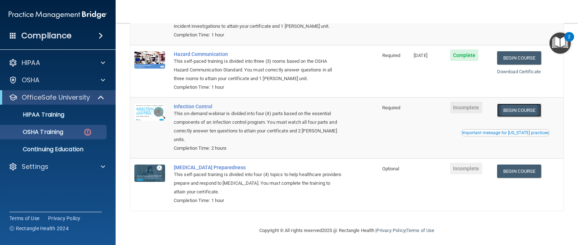
click at [529, 116] on link "Begin Course" at bounding box center [519, 110] width 44 height 13
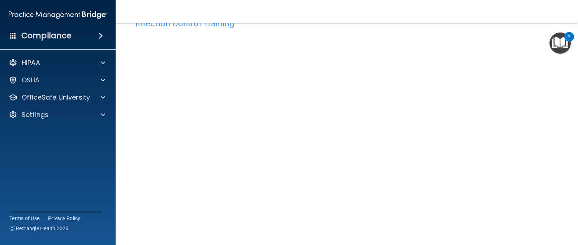
scroll to position [36, 0]
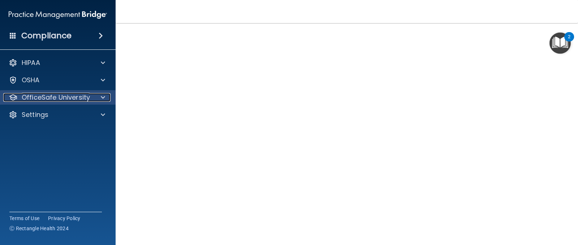
click at [56, 100] on p "OfficeSafe University" at bounding box center [56, 97] width 68 height 9
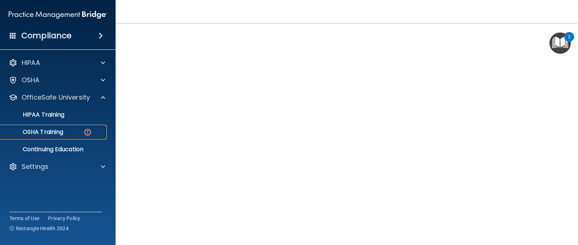
click at [52, 127] on link "OSHA Training" at bounding box center [50, 132] width 114 height 14
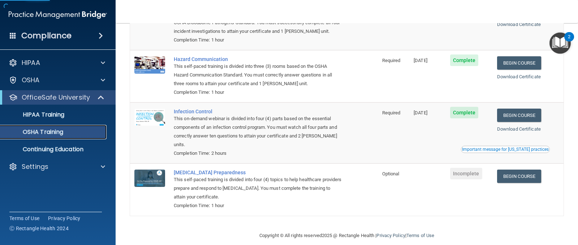
scroll to position [93, 0]
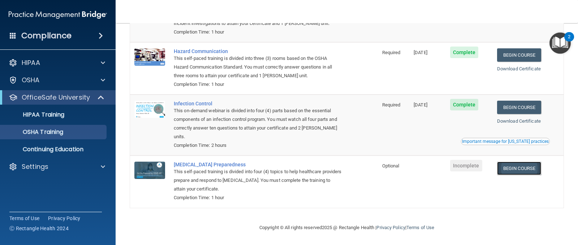
click at [515, 169] on link "Begin Course" at bounding box center [519, 168] width 44 height 13
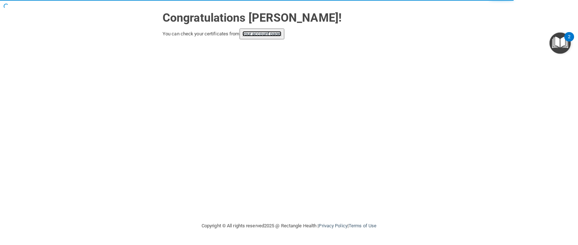
click at [272, 36] on link "your account page!" at bounding box center [261, 33] width 39 height 5
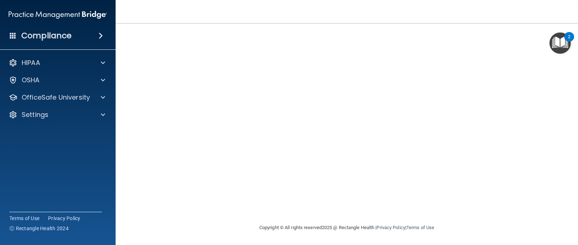
scroll to position [10, 0]
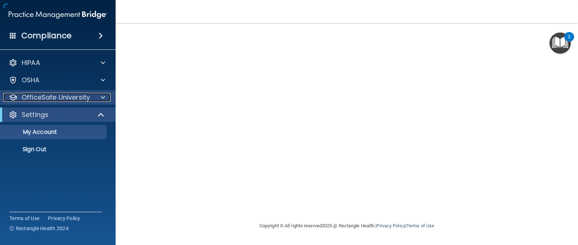
click at [62, 98] on p "OfficeSafe University" at bounding box center [56, 97] width 68 height 9
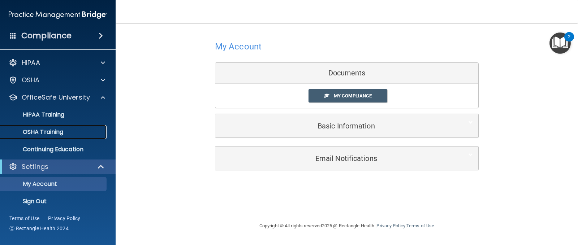
click at [66, 130] on div "OSHA Training" at bounding box center [54, 132] width 99 height 7
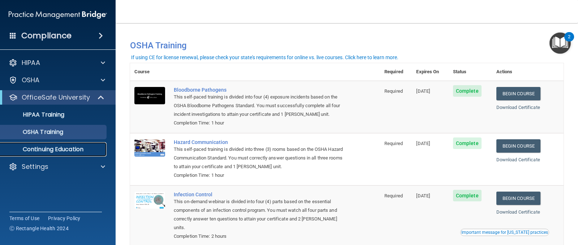
click at [47, 145] on link "Continuing Education" at bounding box center [50, 149] width 114 height 14
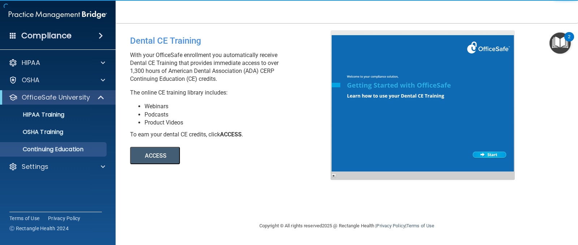
click at [157, 159] on button "ACCESS" at bounding box center [155, 155] width 50 height 17
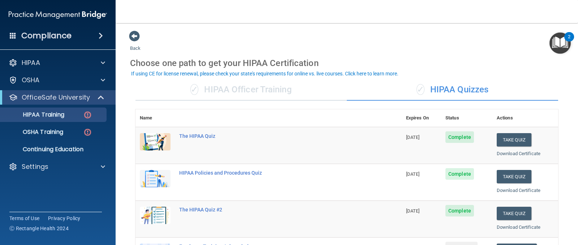
click at [84, 44] on div "Compliance HIPAA Documents and Policies Report an Incident Business Associates …" at bounding box center [58, 122] width 116 height 245
click at [84, 36] on div "Compliance" at bounding box center [58, 36] width 116 height 16
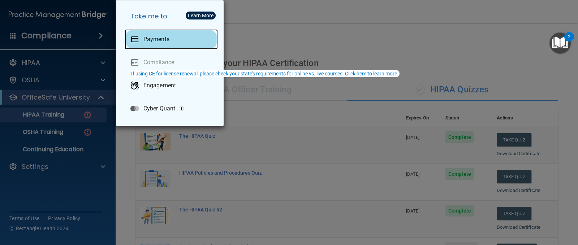
click at [155, 44] on div "Payments" at bounding box center [171, 39] width 93 height 20
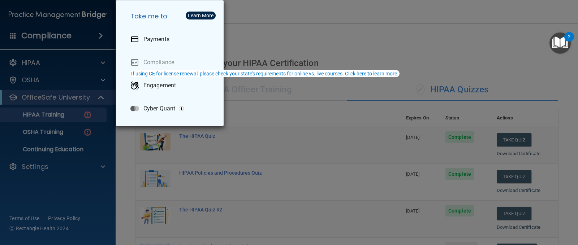
click at [558, 38] on img "Open Resource Center, 2 new notifications" at bounding box center [560, 43] width 21 height 21
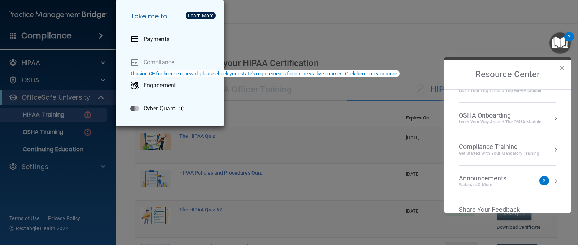
scroll to position [36, 0]
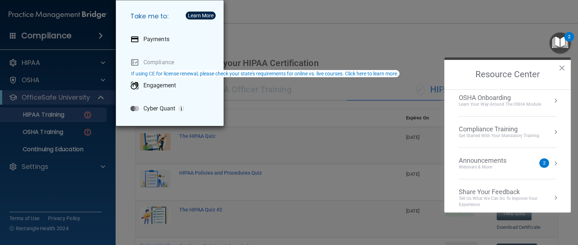
click at [541, 158] on div "Announcements Webinars & More 2" at bounding box center [508, 164] width 98 height 14
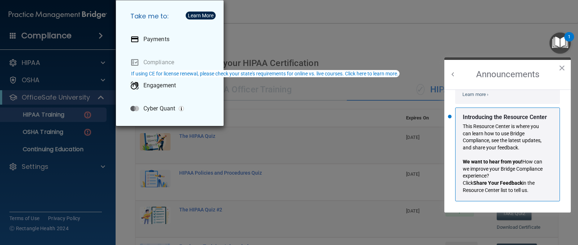
scroll to position [127, 0]
click at [559, 69] on button "×" at bounding box center [562, 68] width 7 height 12
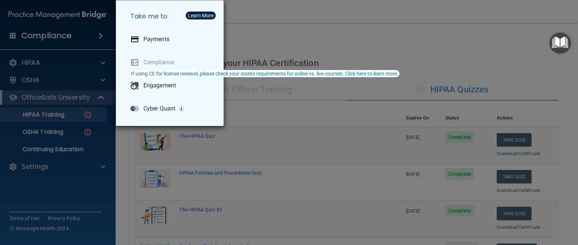
click at [64, 31] on div "Take me to: Payments Compliance Engagement Cyber Quant" at bounding box center [289, 122] width 578 height 245
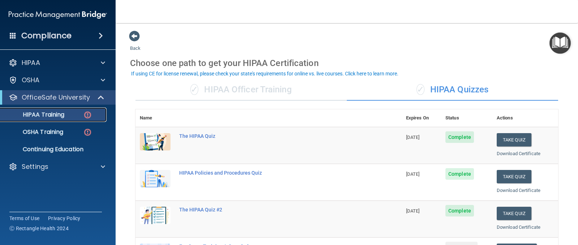
click at [86, 113] on img at bounding box center [87, 115] width 9 height 9
click at [88, 133] on img at bounding box center [87, 132] width 9 height 9
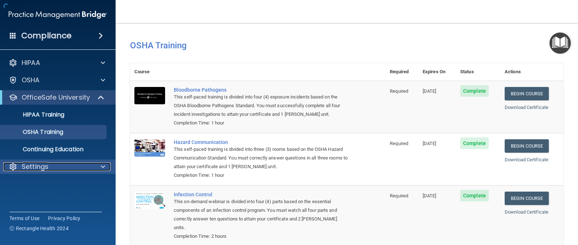
click at [65, 163] on div "Settings" at bounding box center [48, 167] width 90 height 9
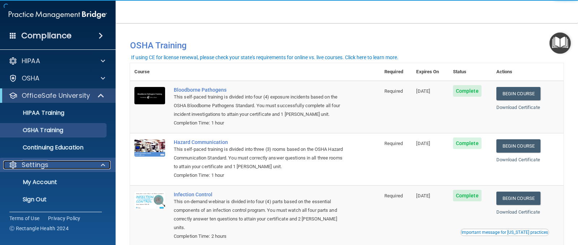
scroll to position [3, 0]
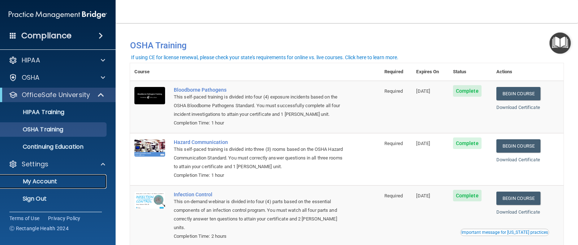
click at [55, 180] on p "My Account" at bounding box center [54, 181] width 99 height 7
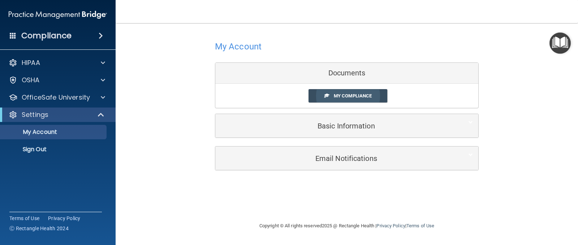
click at [359, 95] on span "My Compliance" at bounding box center [353, 95] width 38 height 5
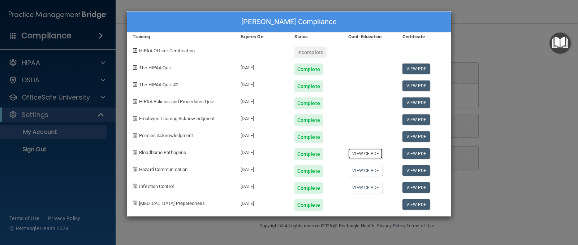
click at [368, 156] on link "View CE PDF" at bounding box center [365, 154] width 34 height 10
click at [463, 12] on div "[PERSON_NAME] Compliance Training Expires On Status Cont. Education Certificate…" at bounding box center [289, 122] width 578 height 245
